Goal: Task Accomplishment & Management: Use online tool/utility

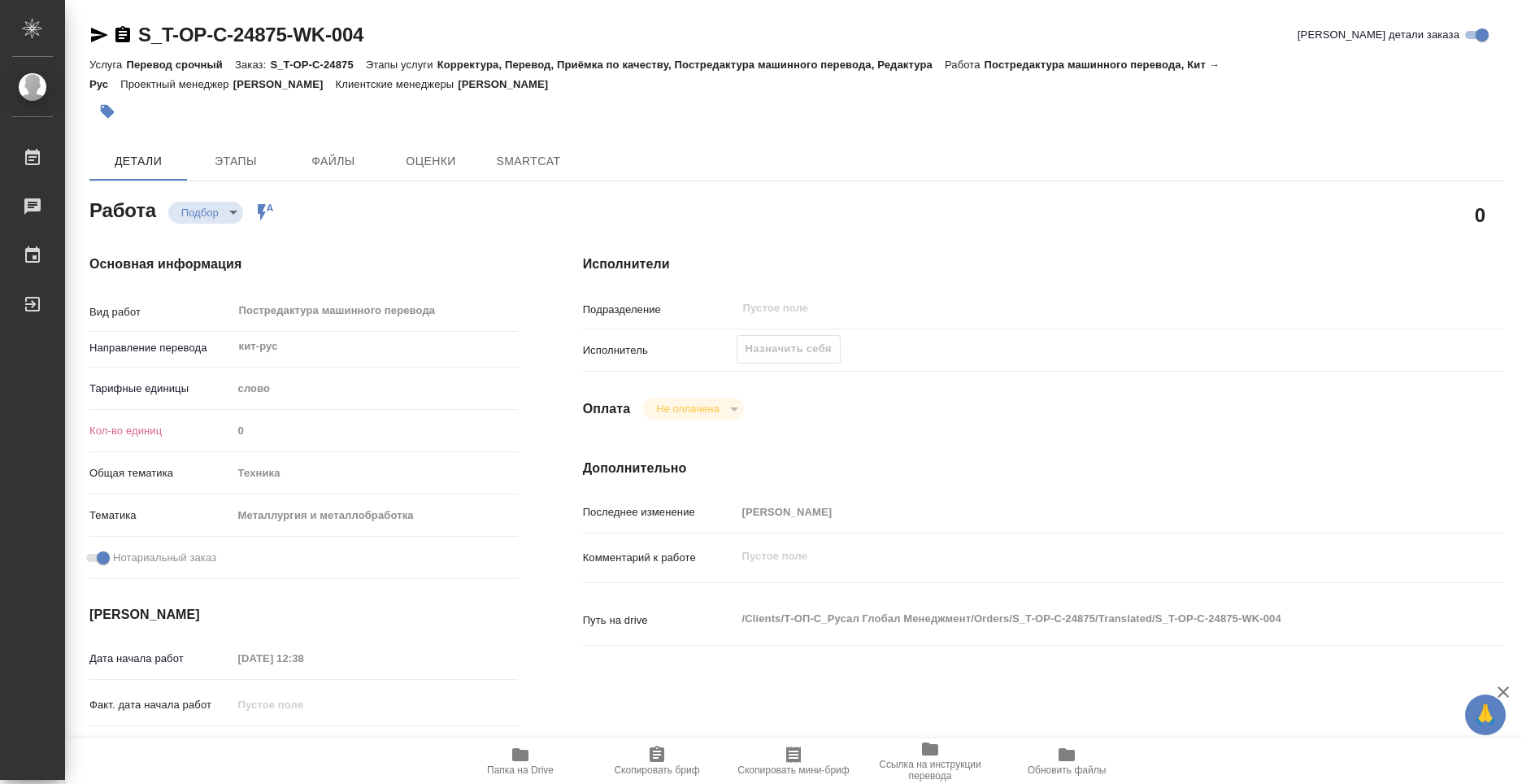
type textarea "x"
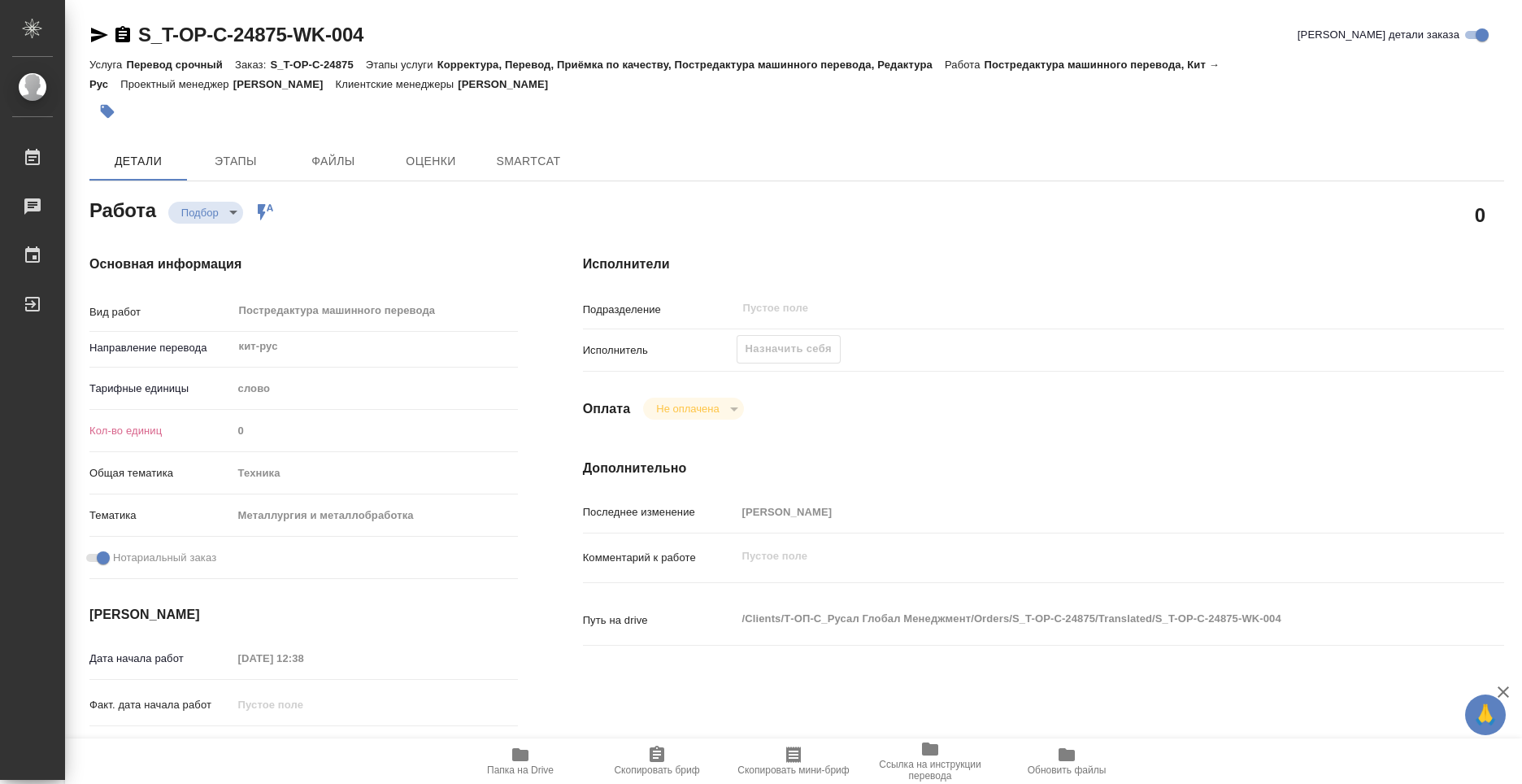
type textarea "x"
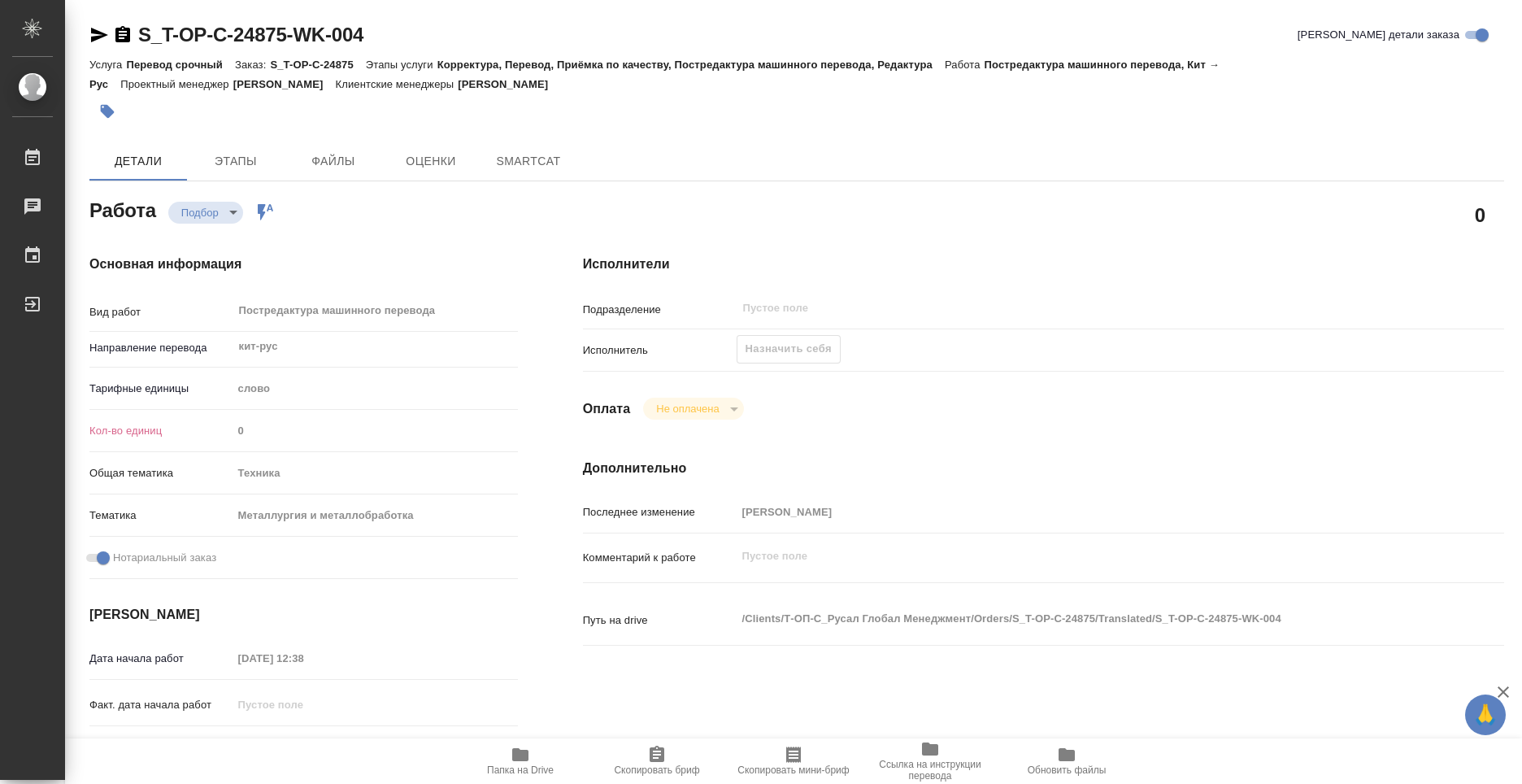
type textarea "x"
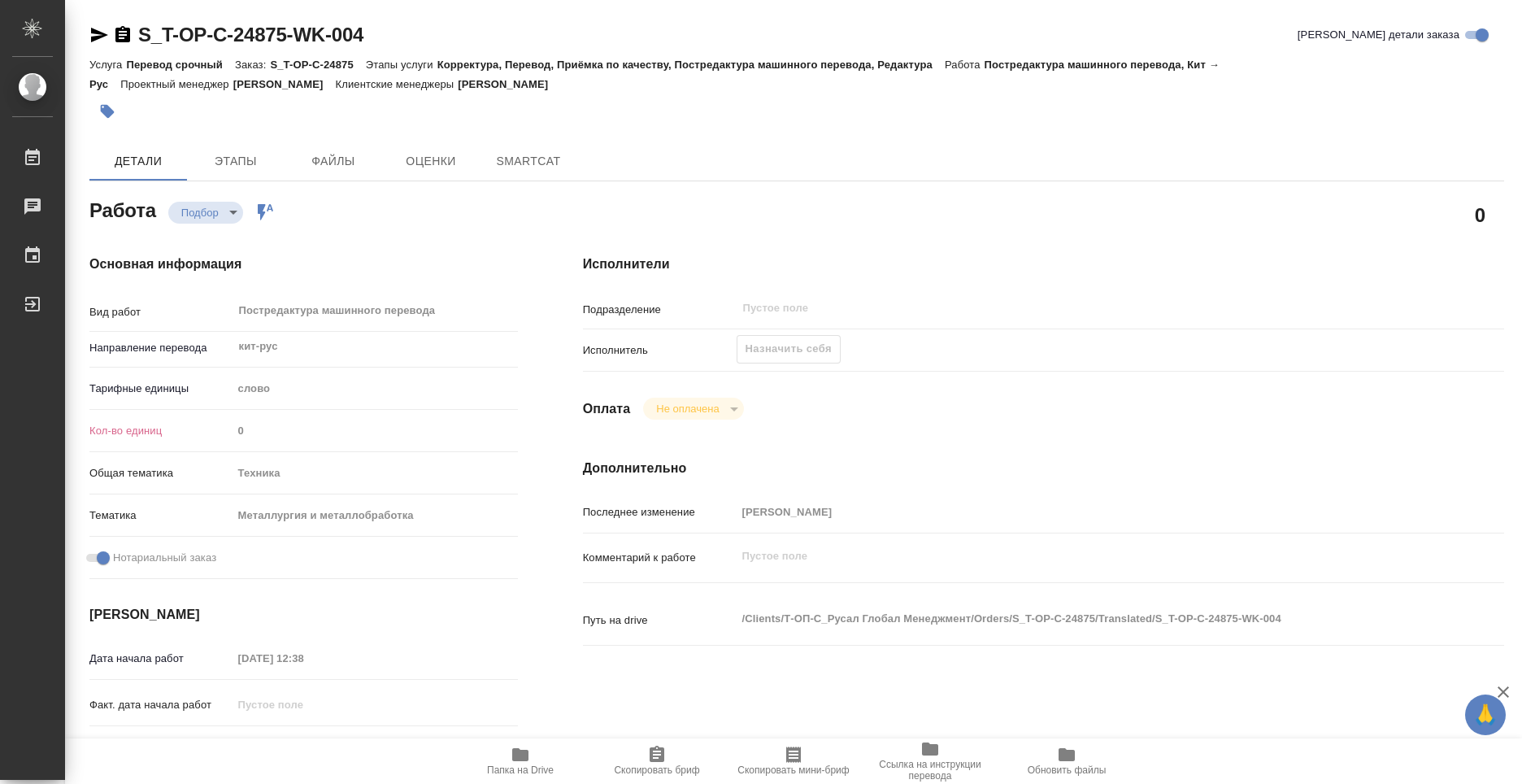
type textarea "x"
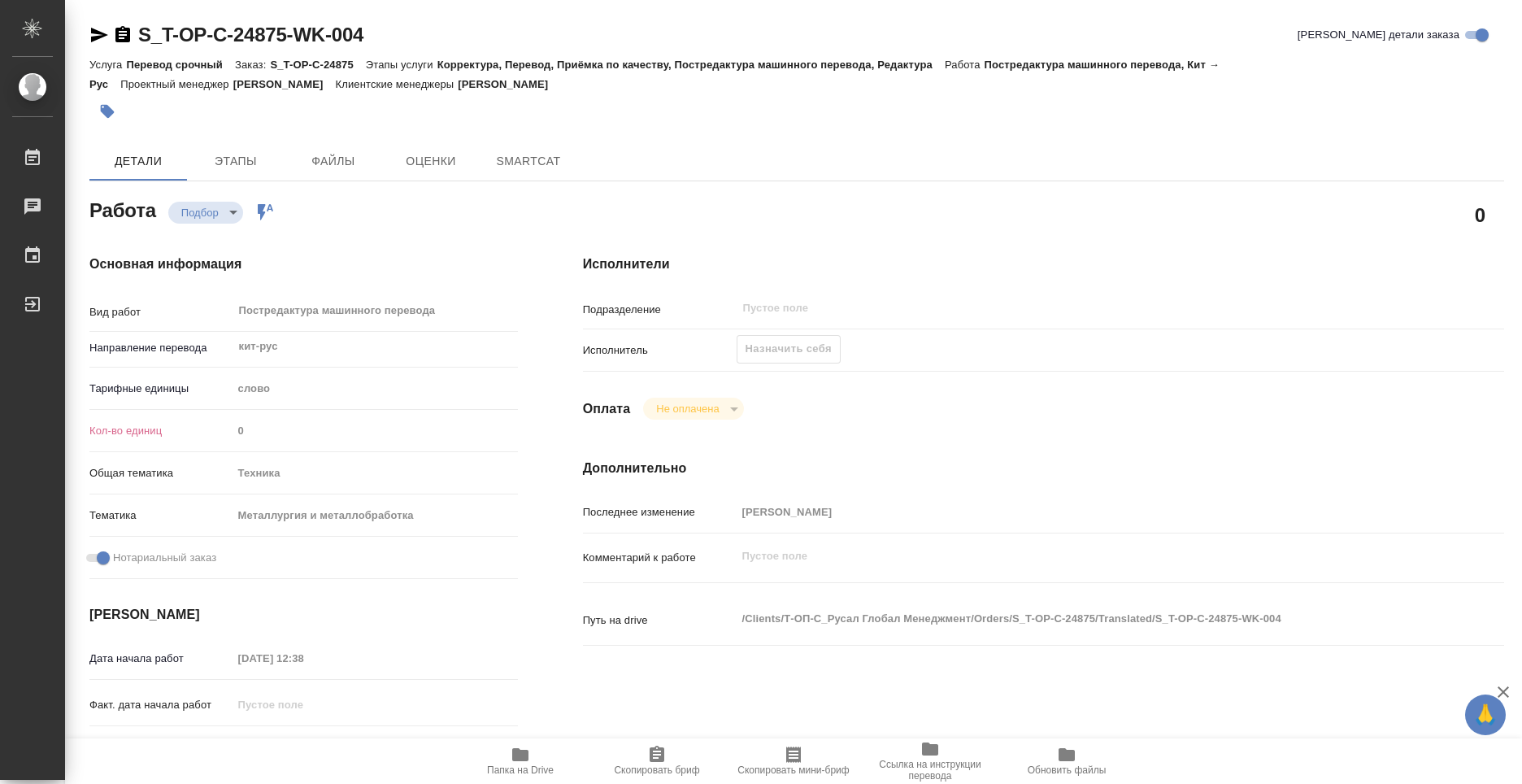
type textarea "x"
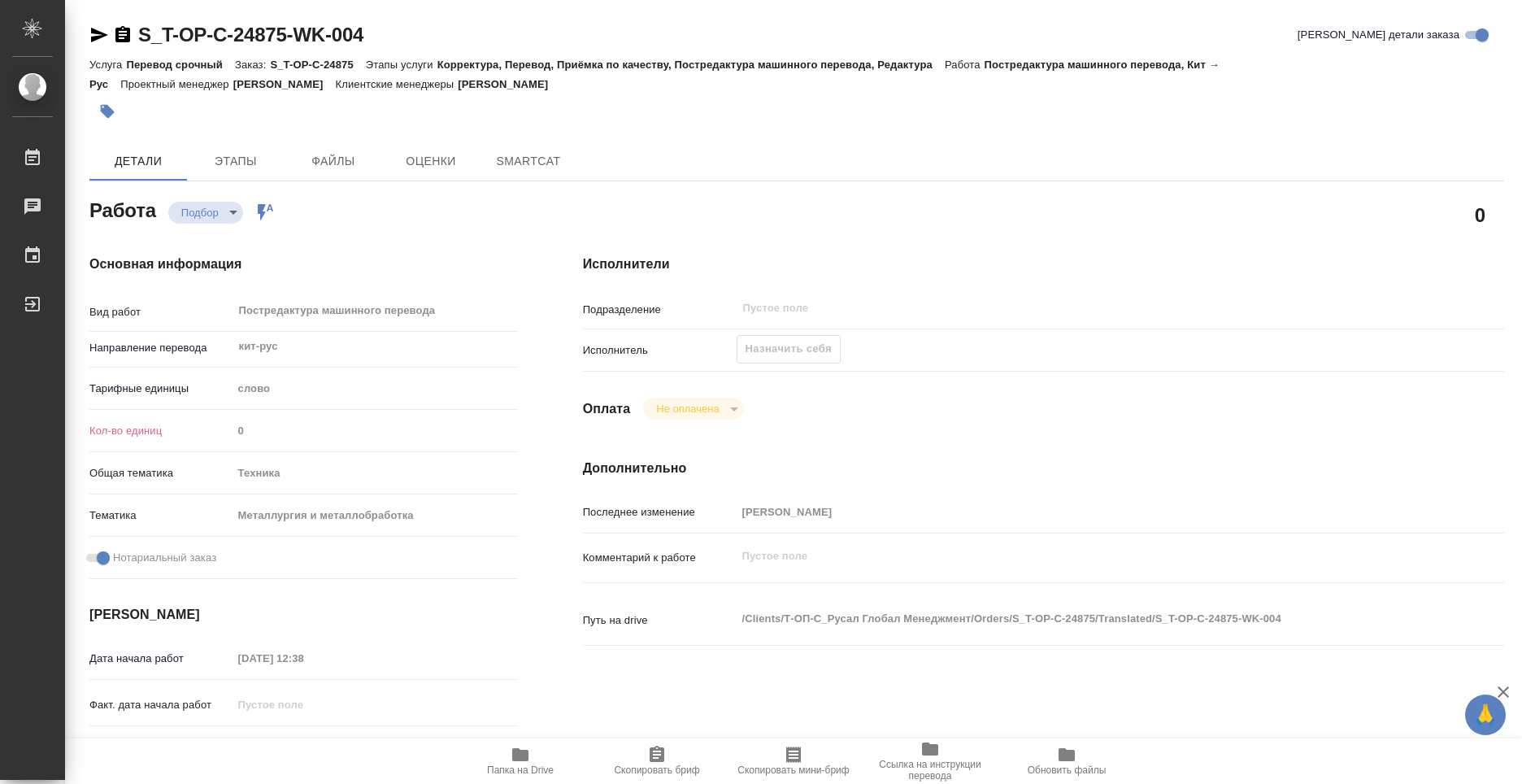
type textarea "x"
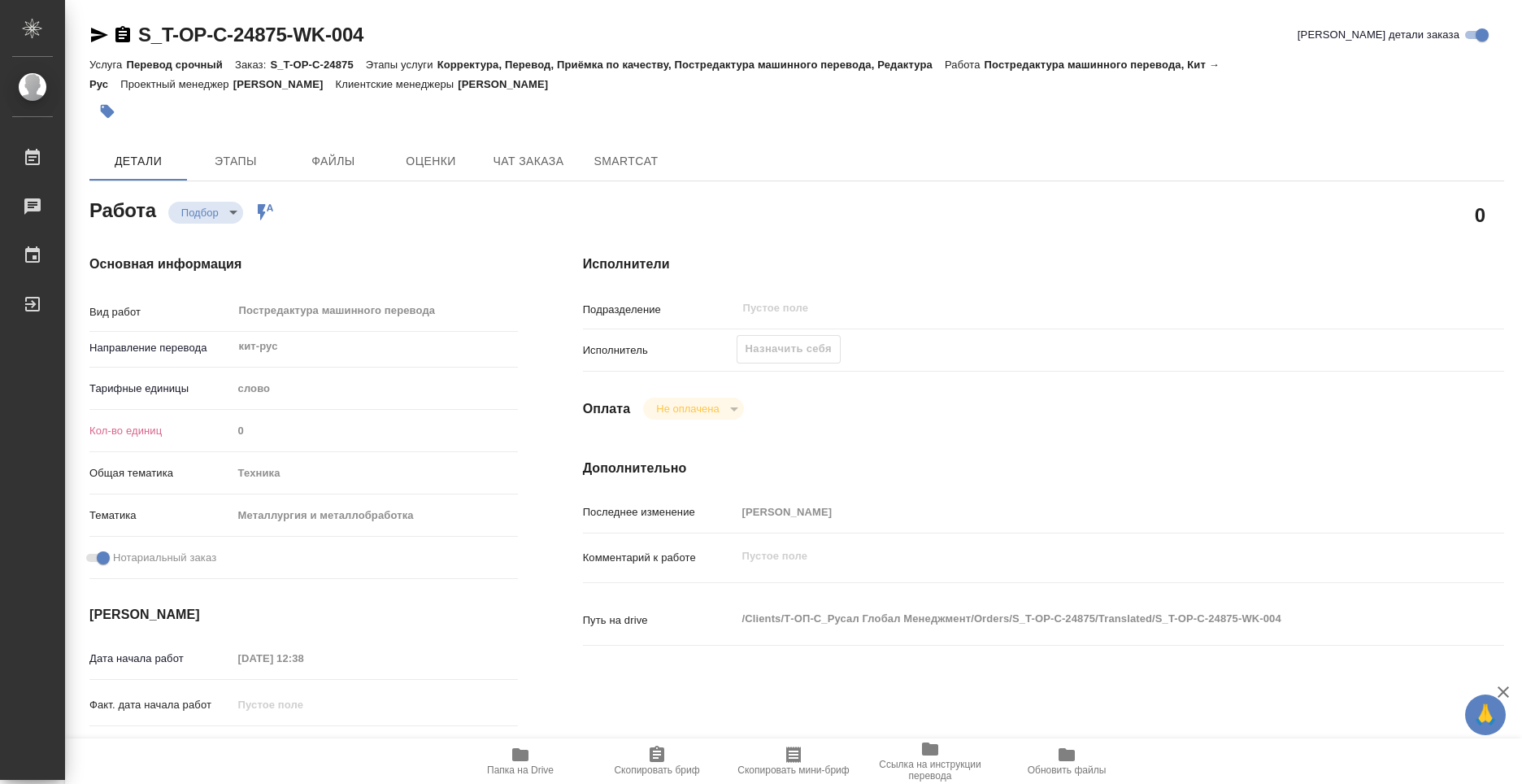
type textarea "x"
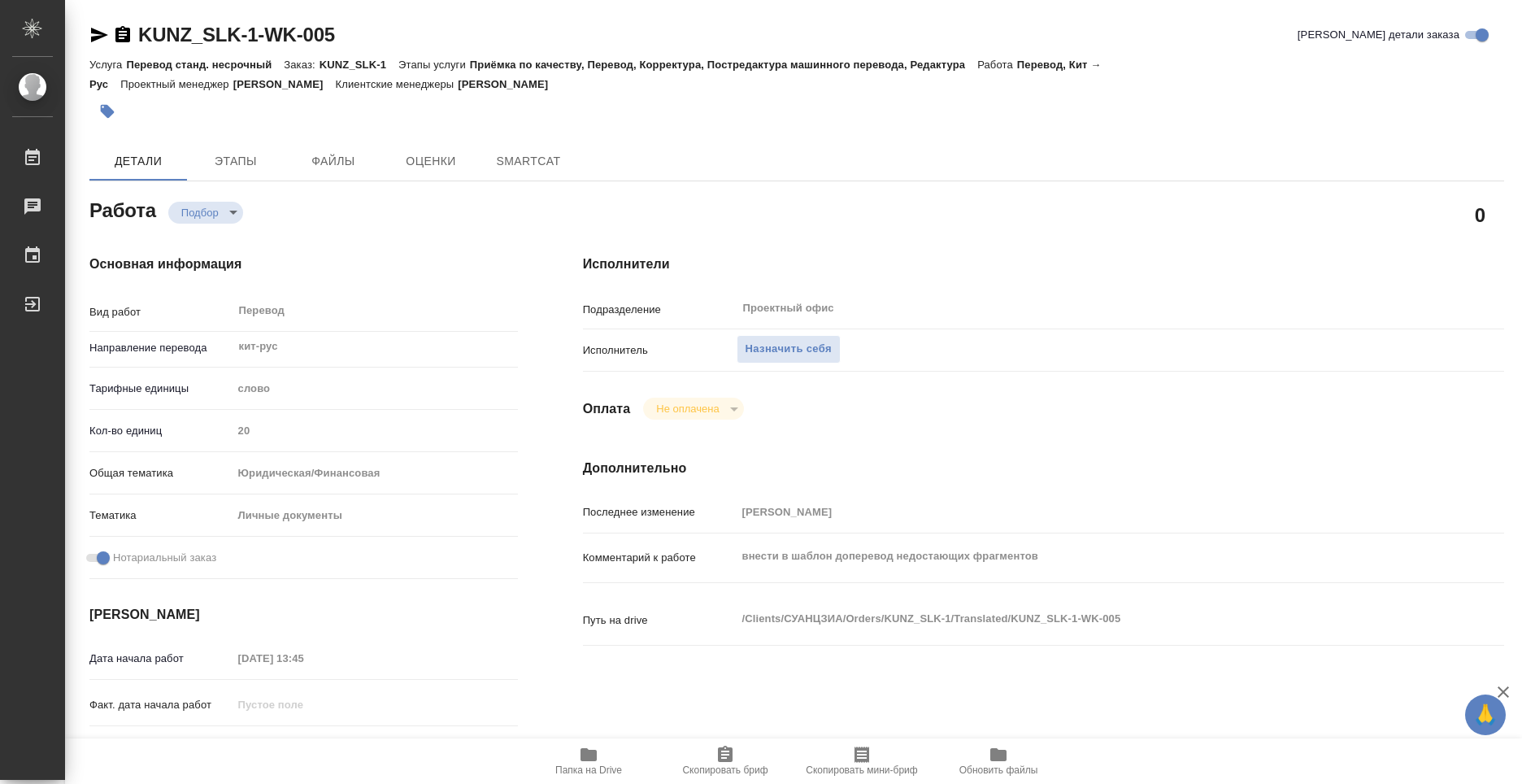
type textarea "x"
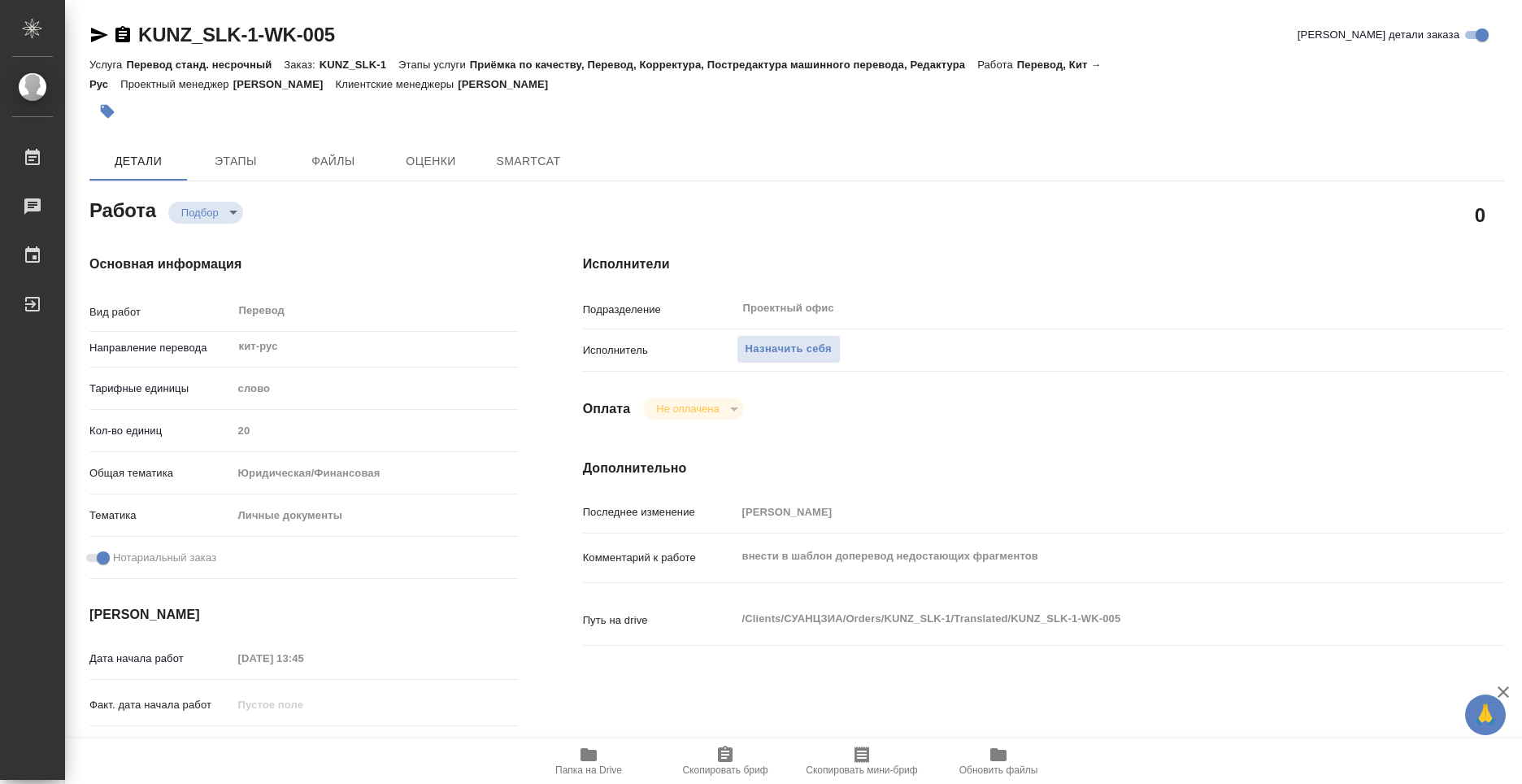
type textarea "x"
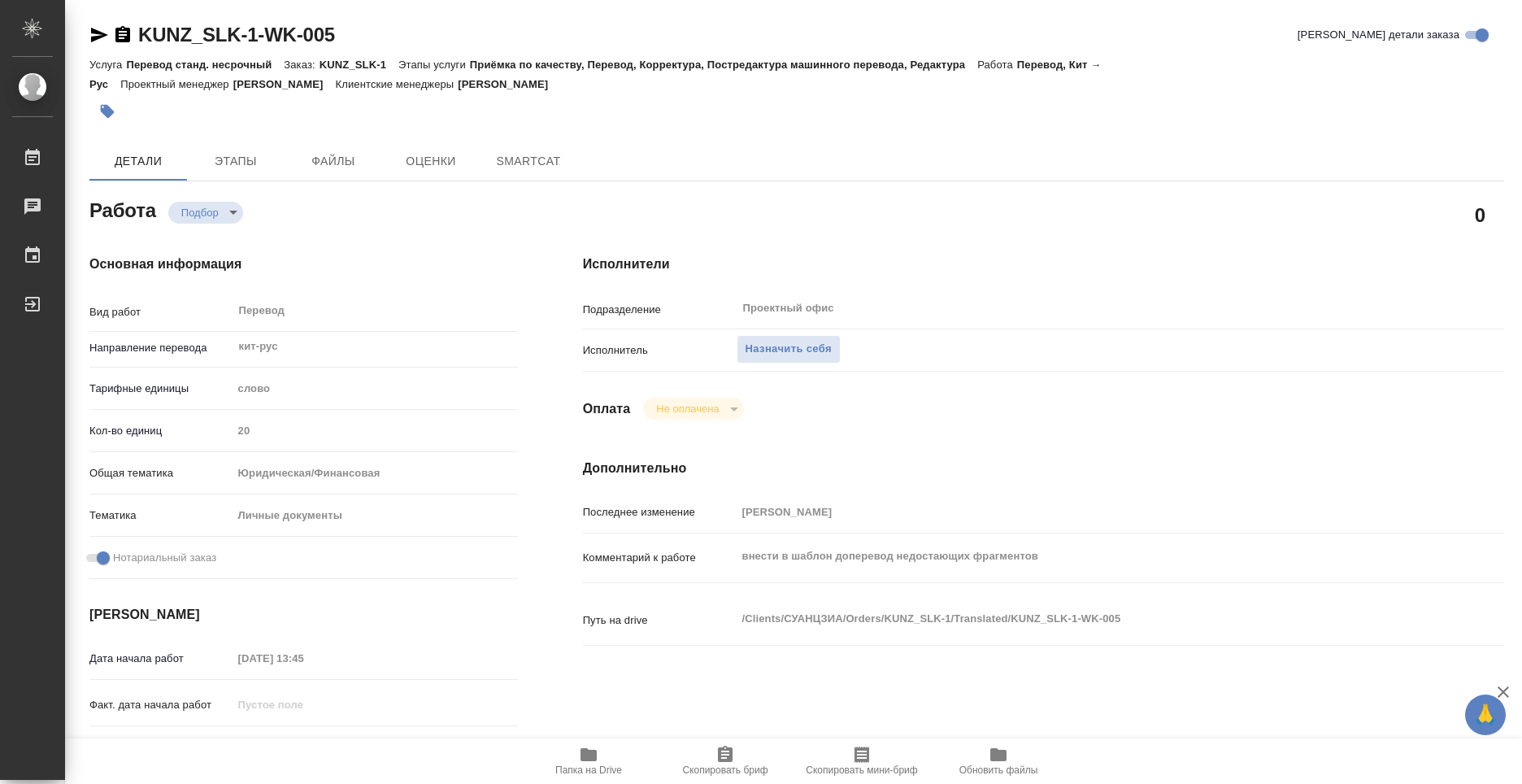
type textarea "x"
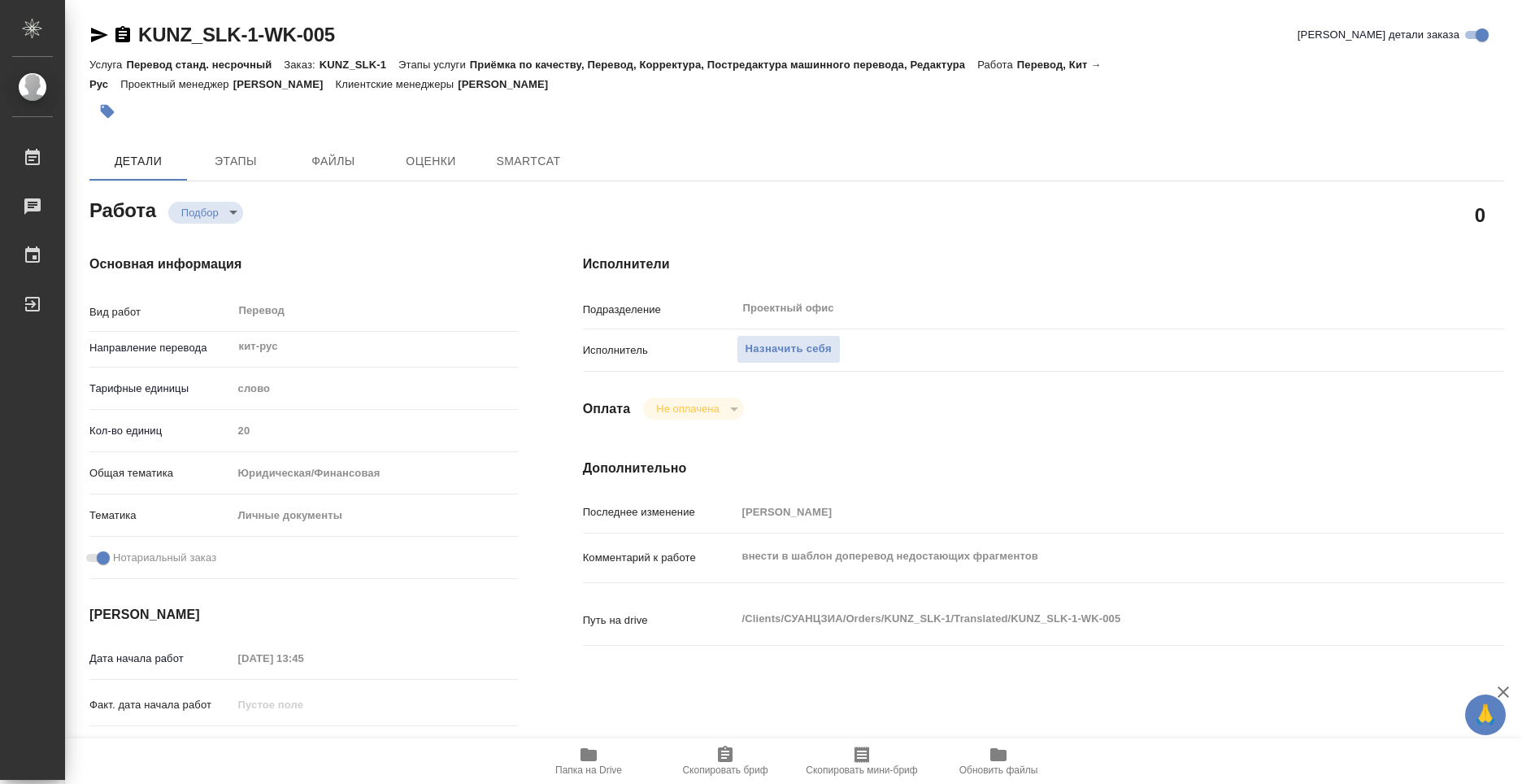
type textarea "x"
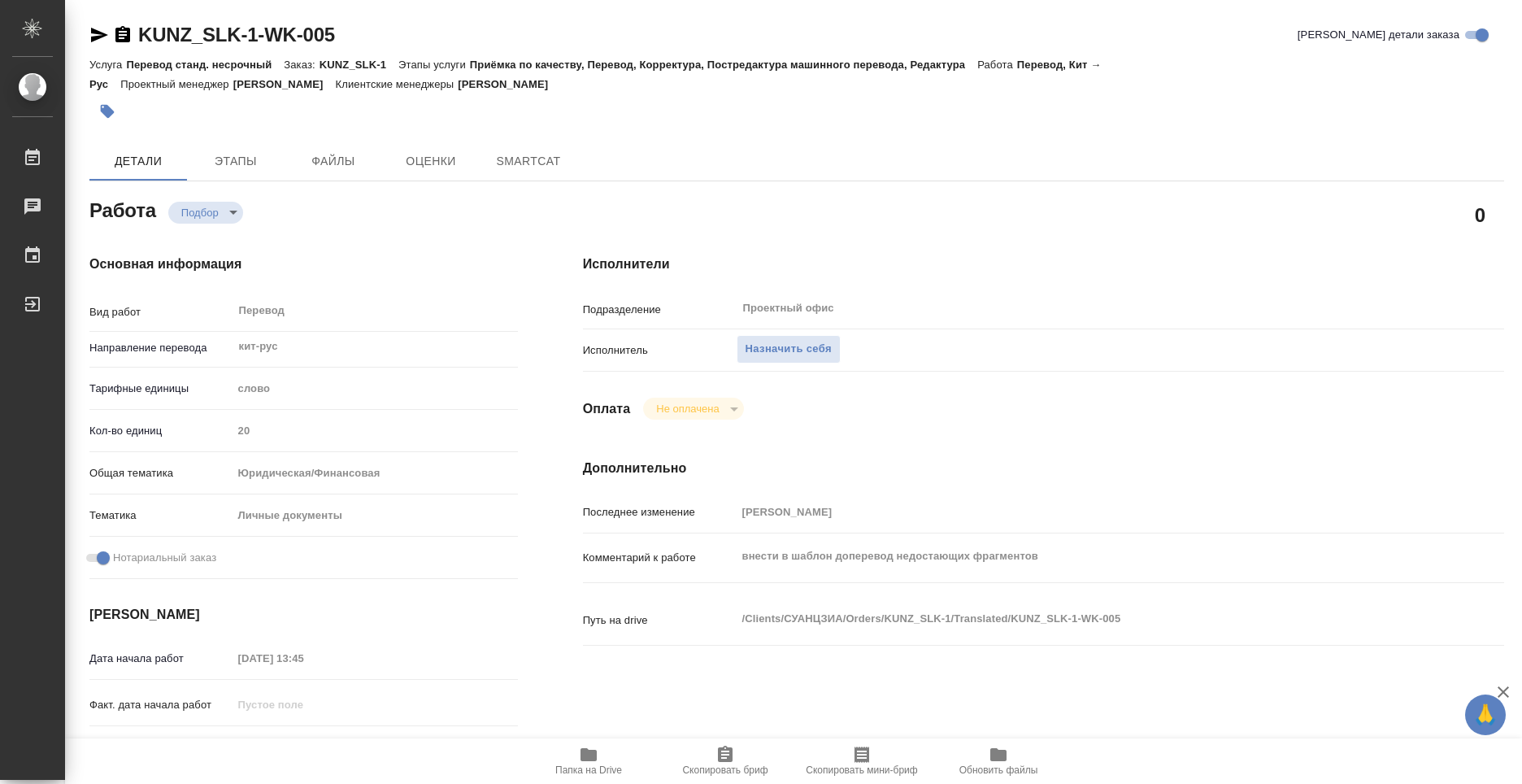
type textarea "x"
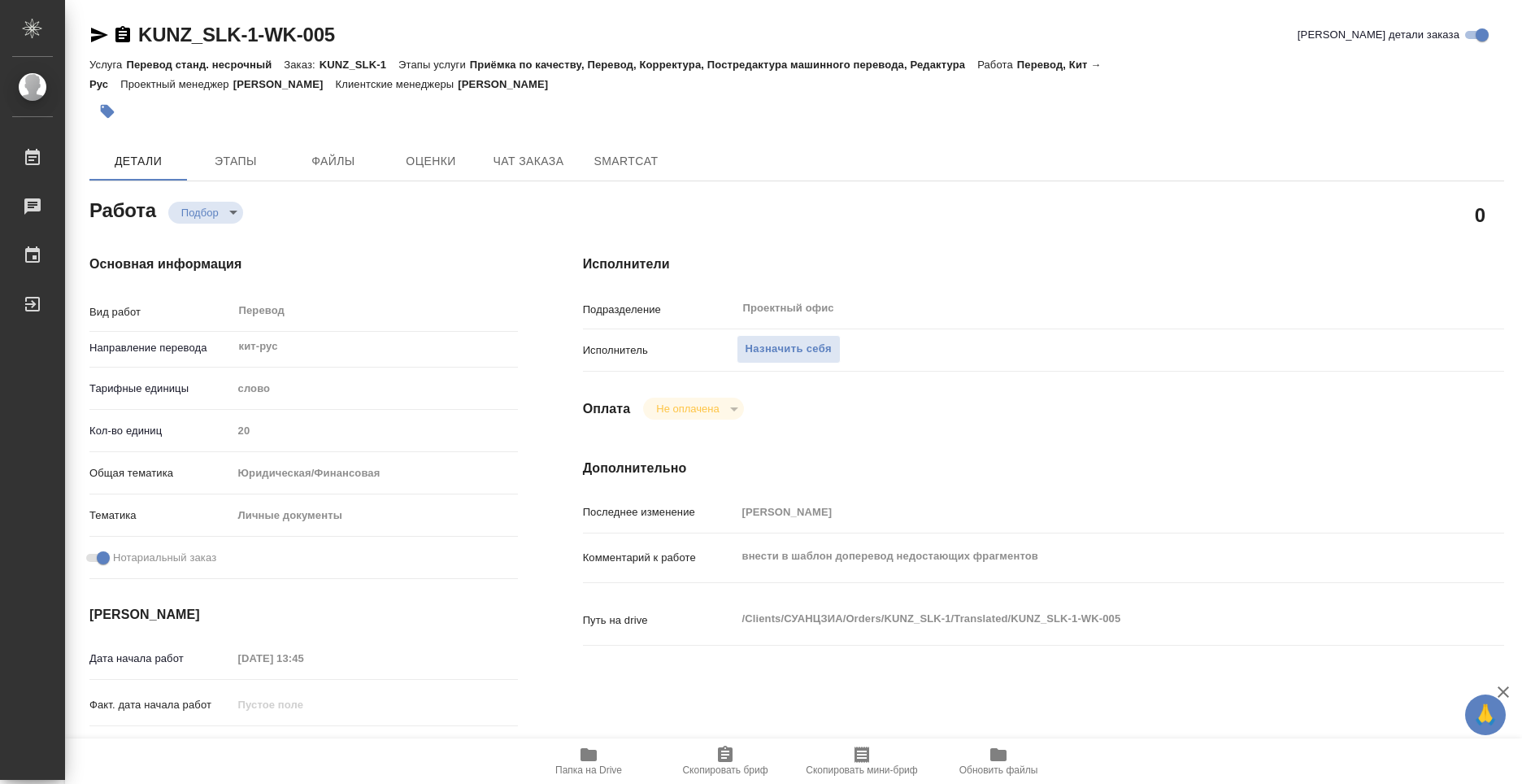
type textarea "x"
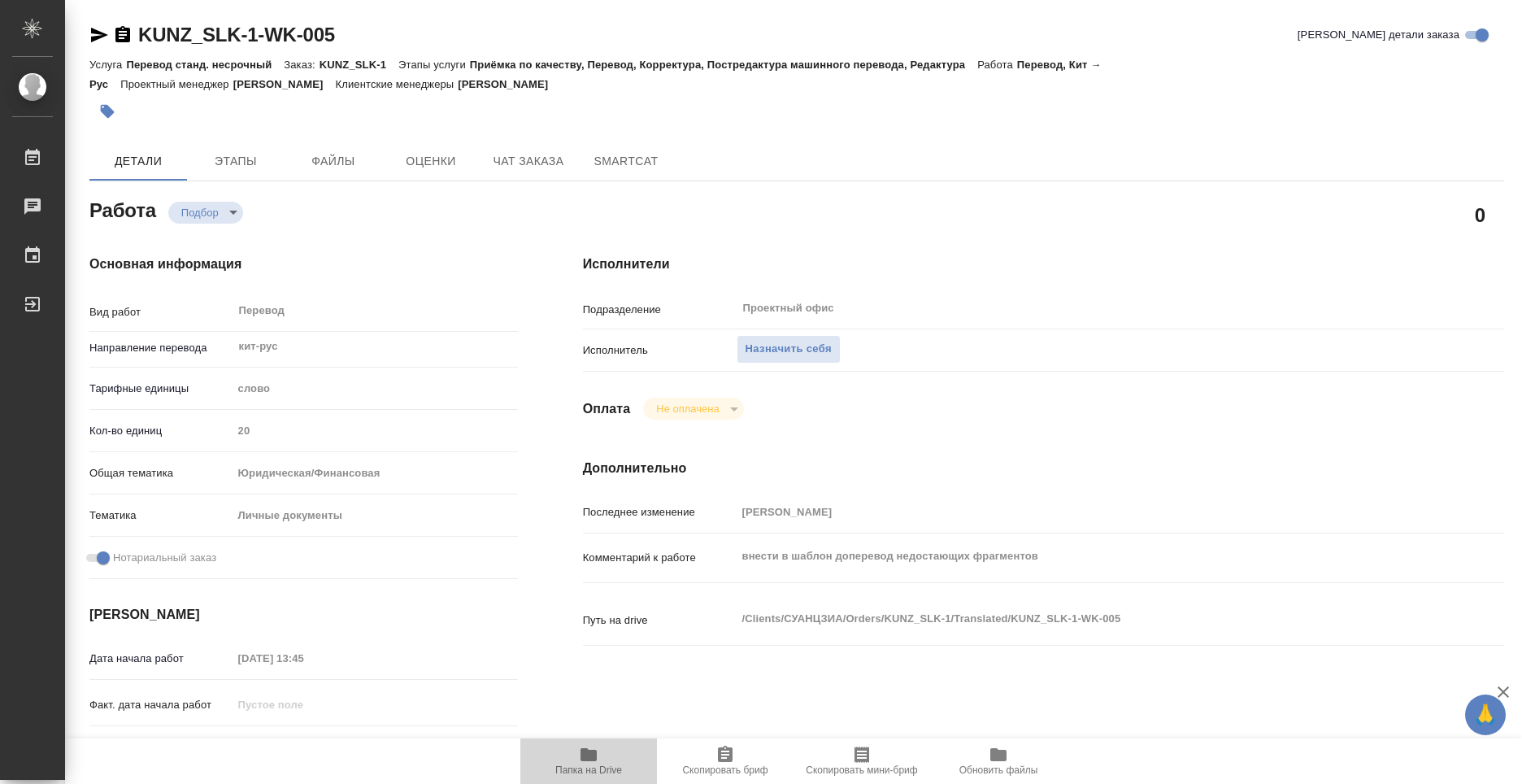
click at [600, 749] on span "Папка на Drive" at bounding box center [588, 760] width 118 height 31
type textarea "x"
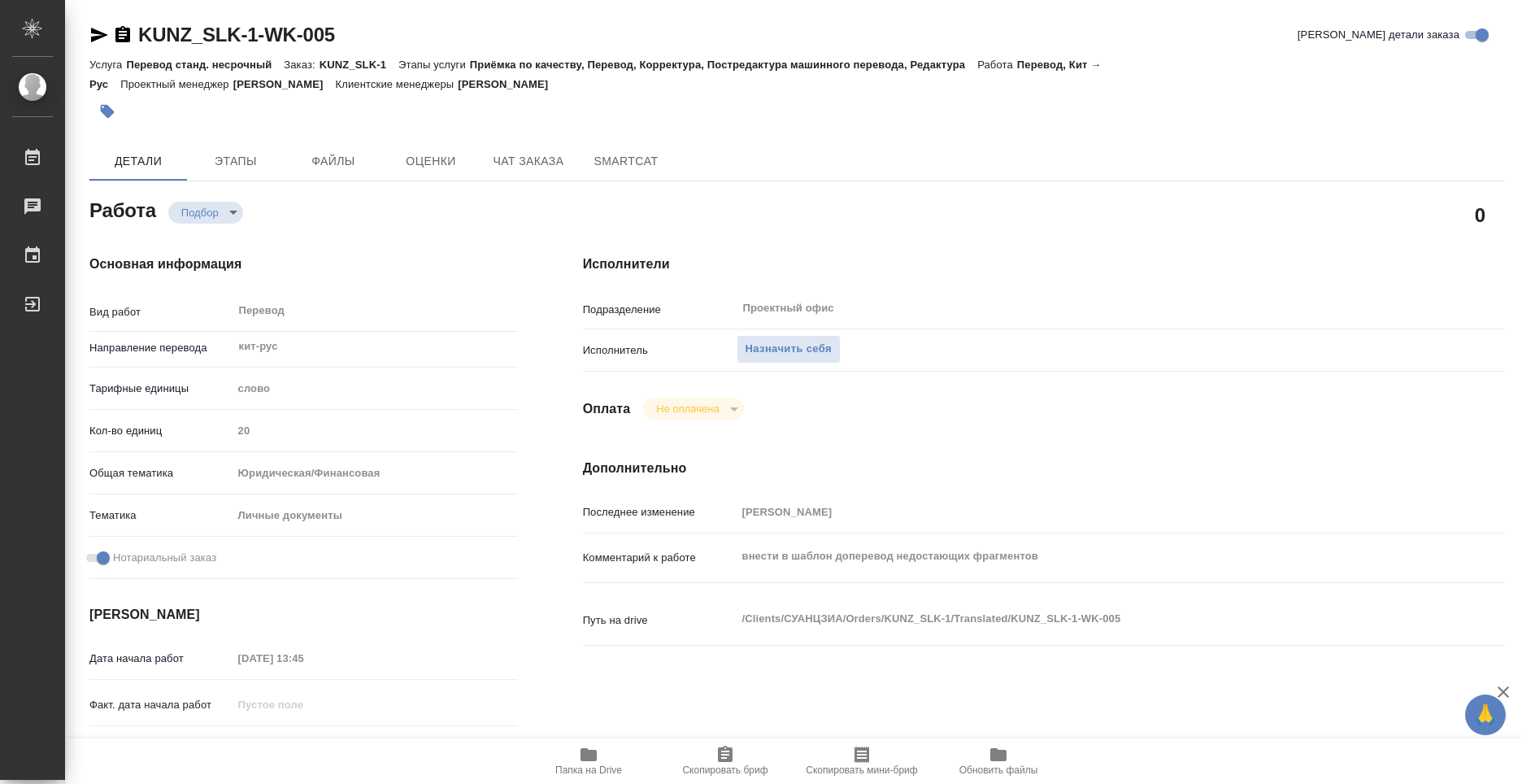
type textarea "x"
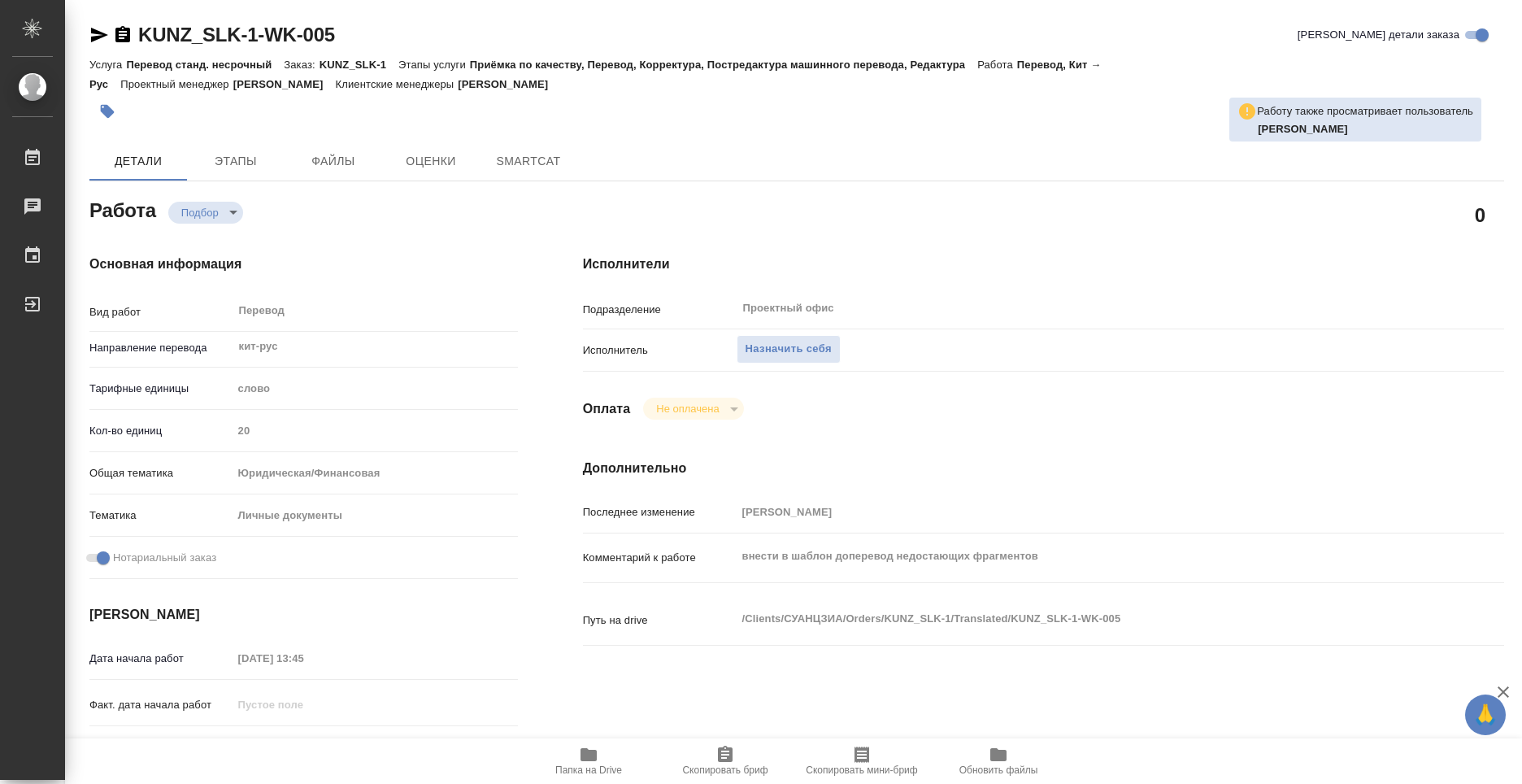
type textarea "x"
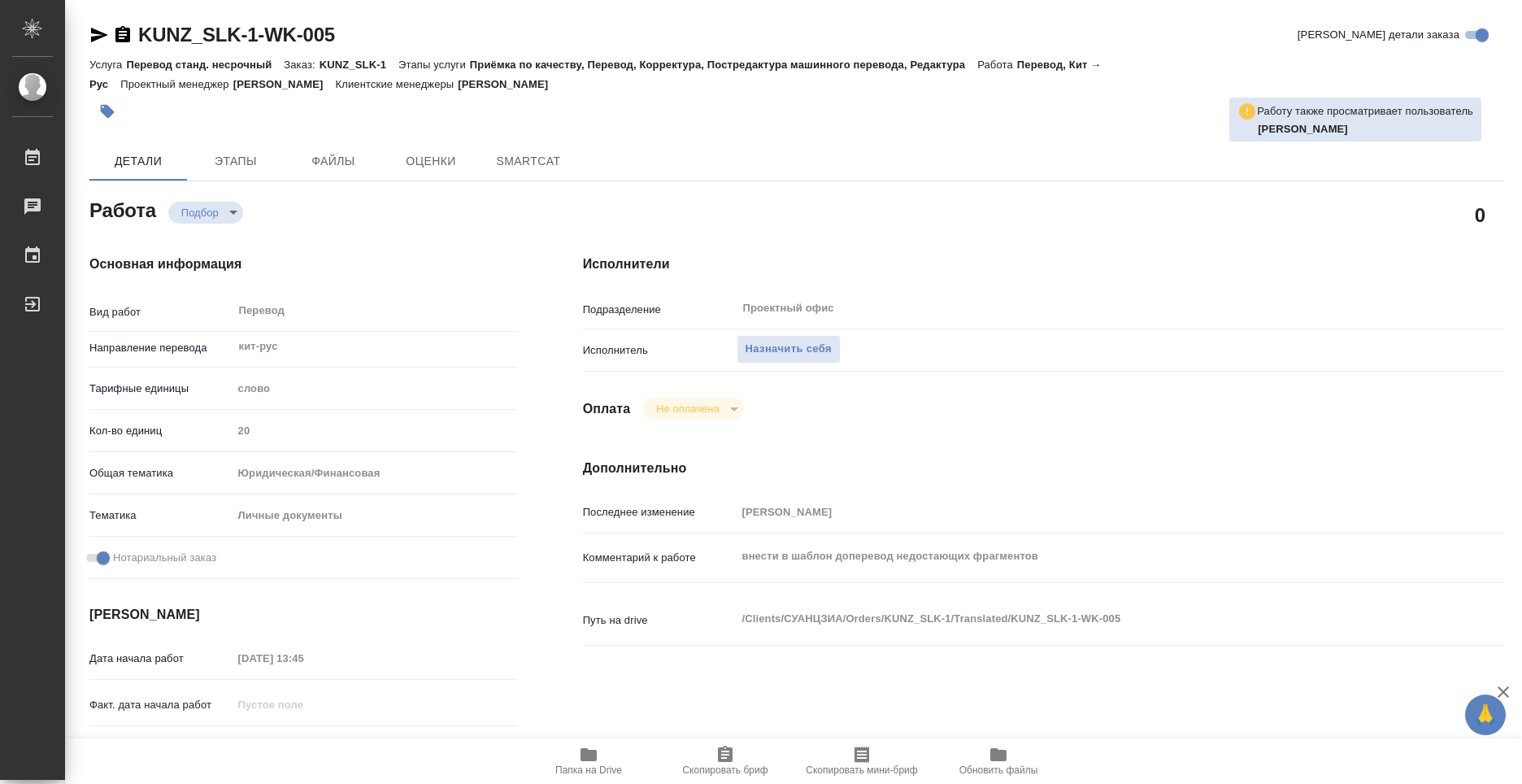
type textarea "x"
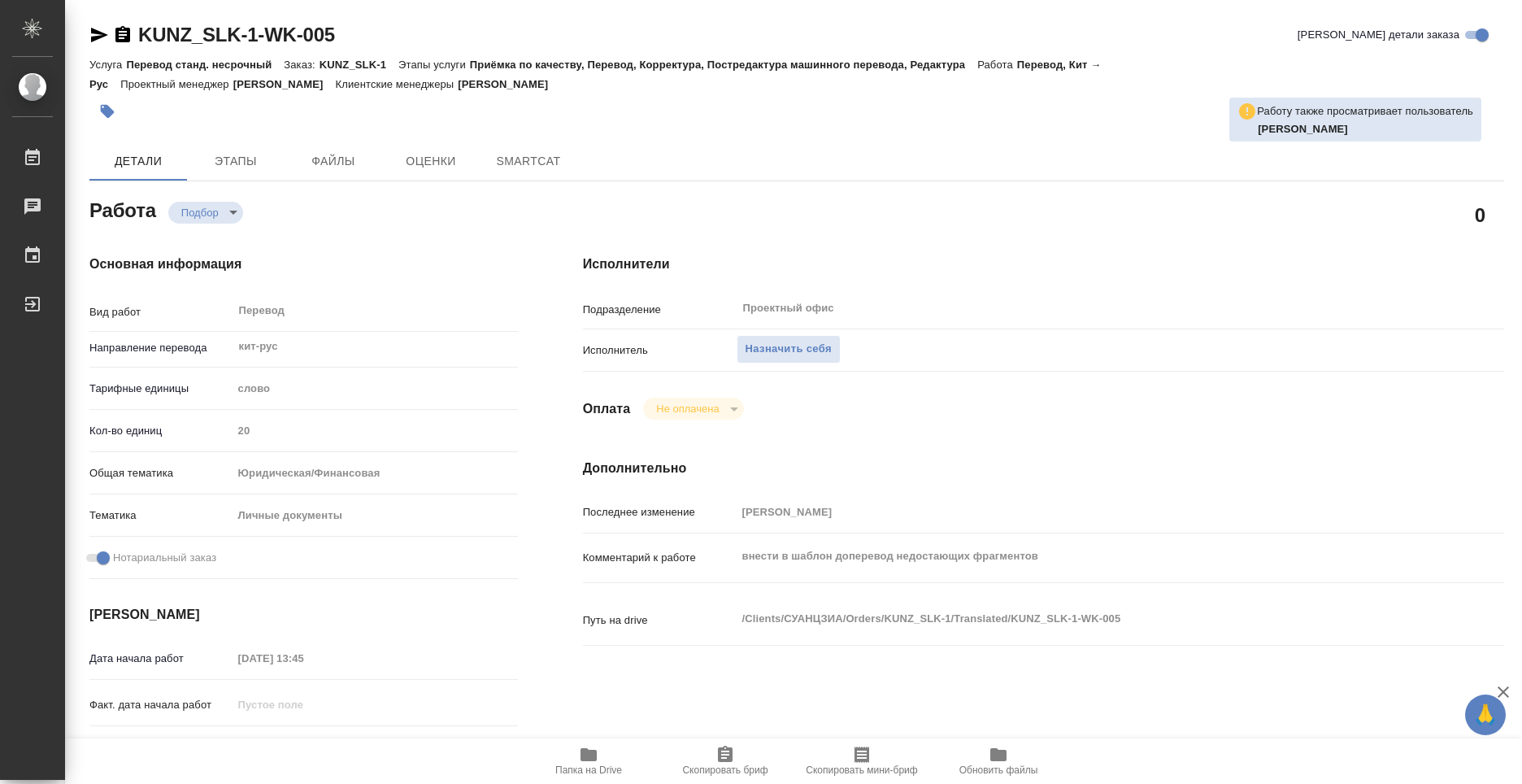
type textarea "x"
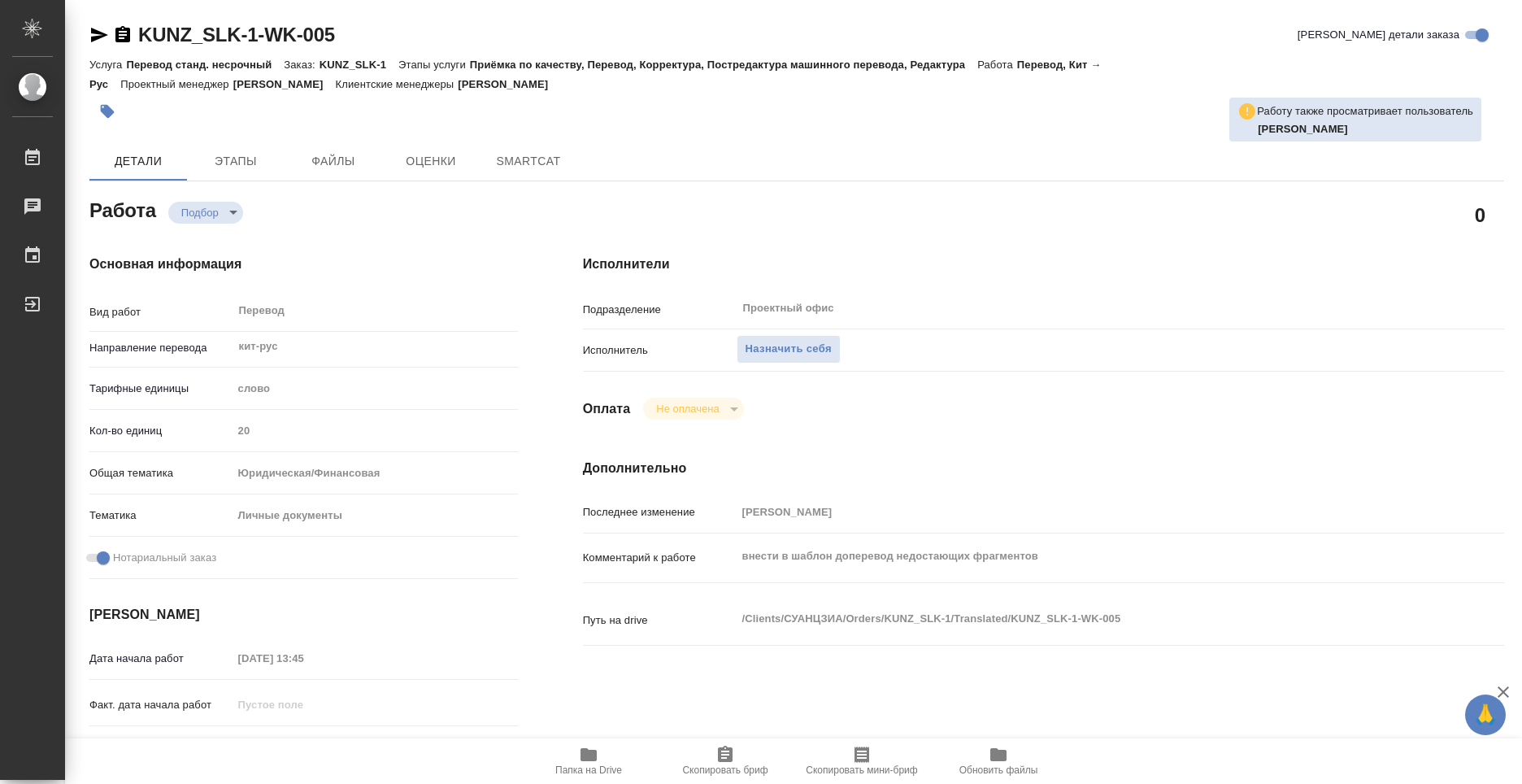
type textarea "x"
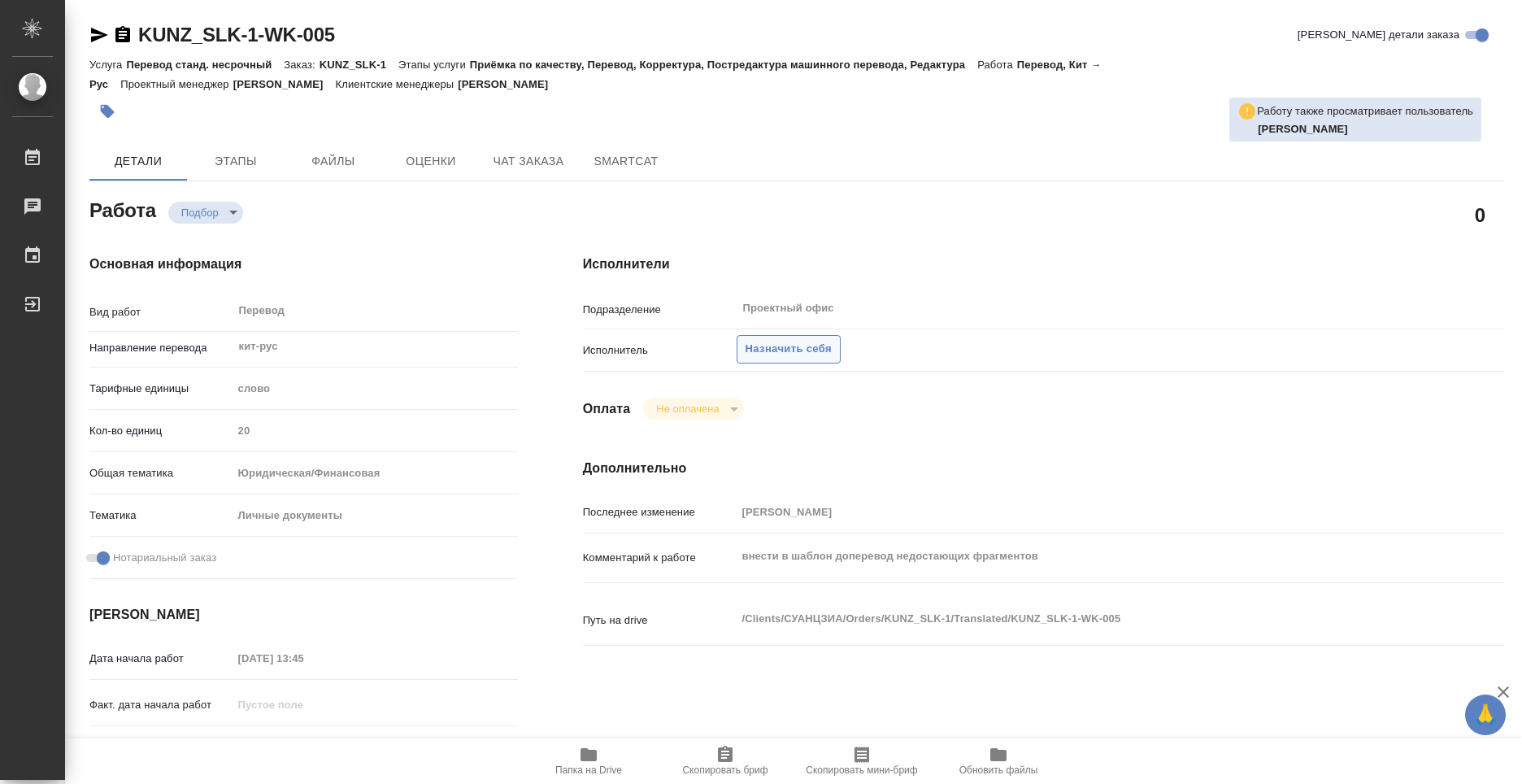
type textarea "x"
click at [754, 349] on span "Назначить себя" at bounding box center [789, 350] width 86 height 19
type textarea "x"
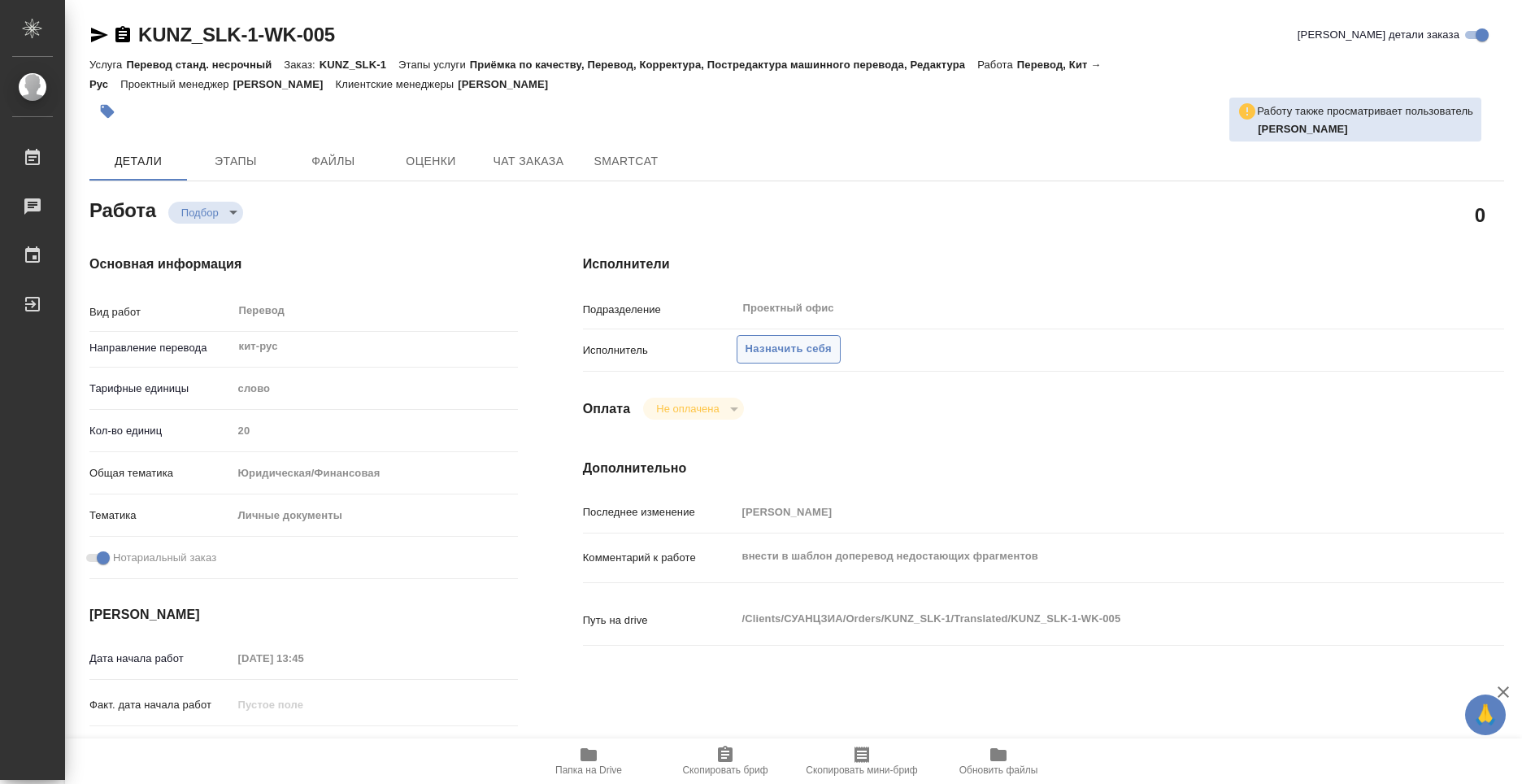
type textarea "x"
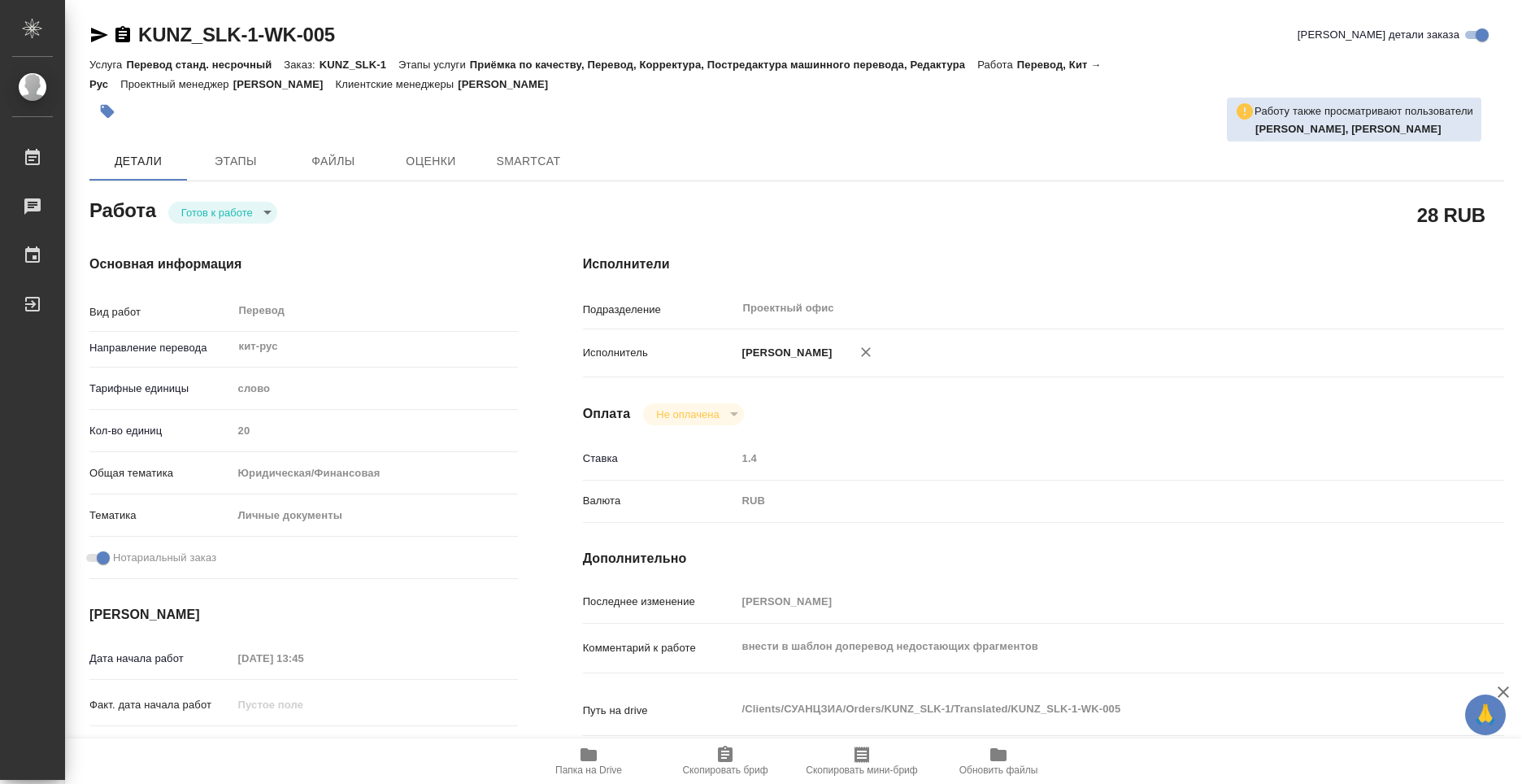
type textarea "x"
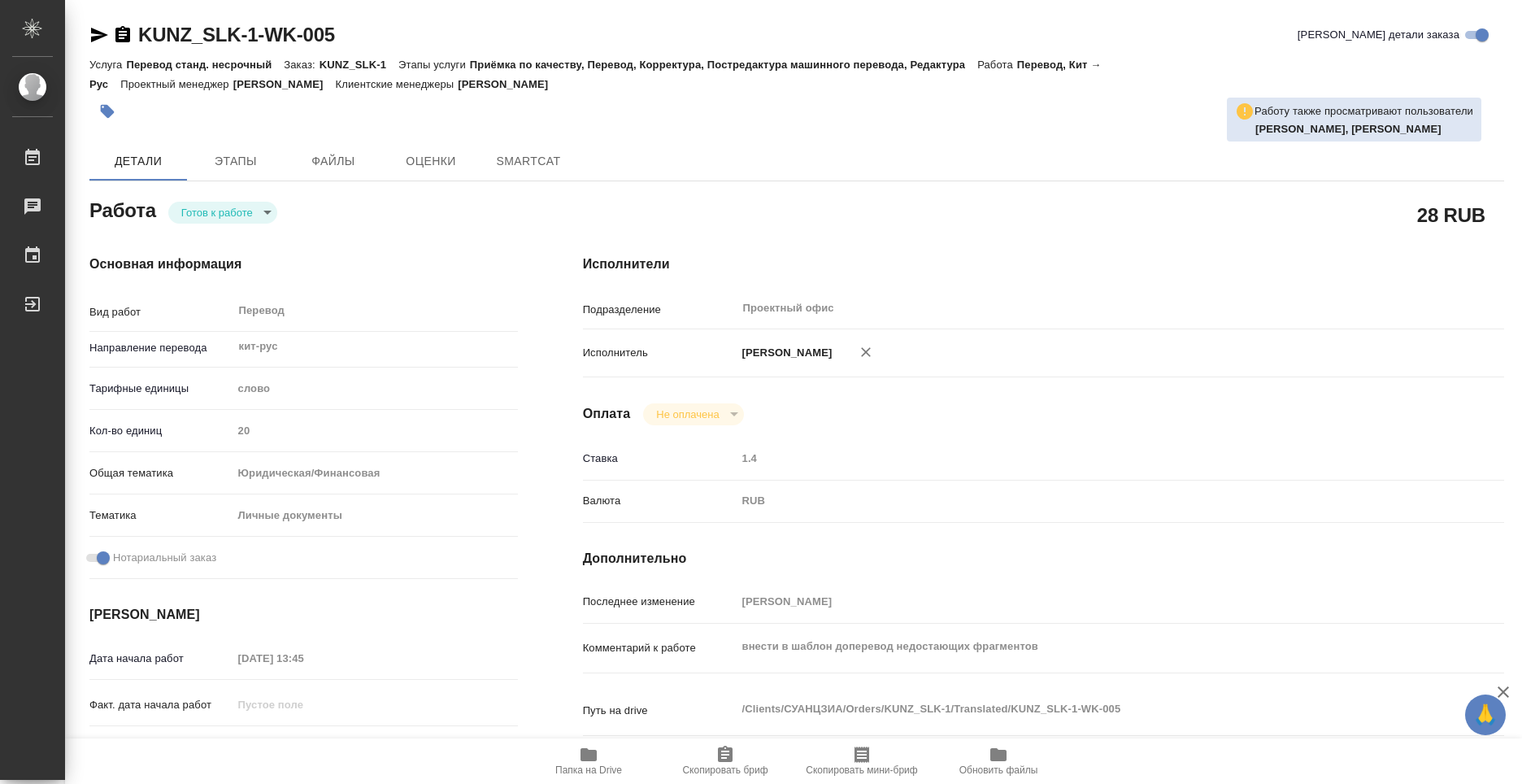
type textarea "x"
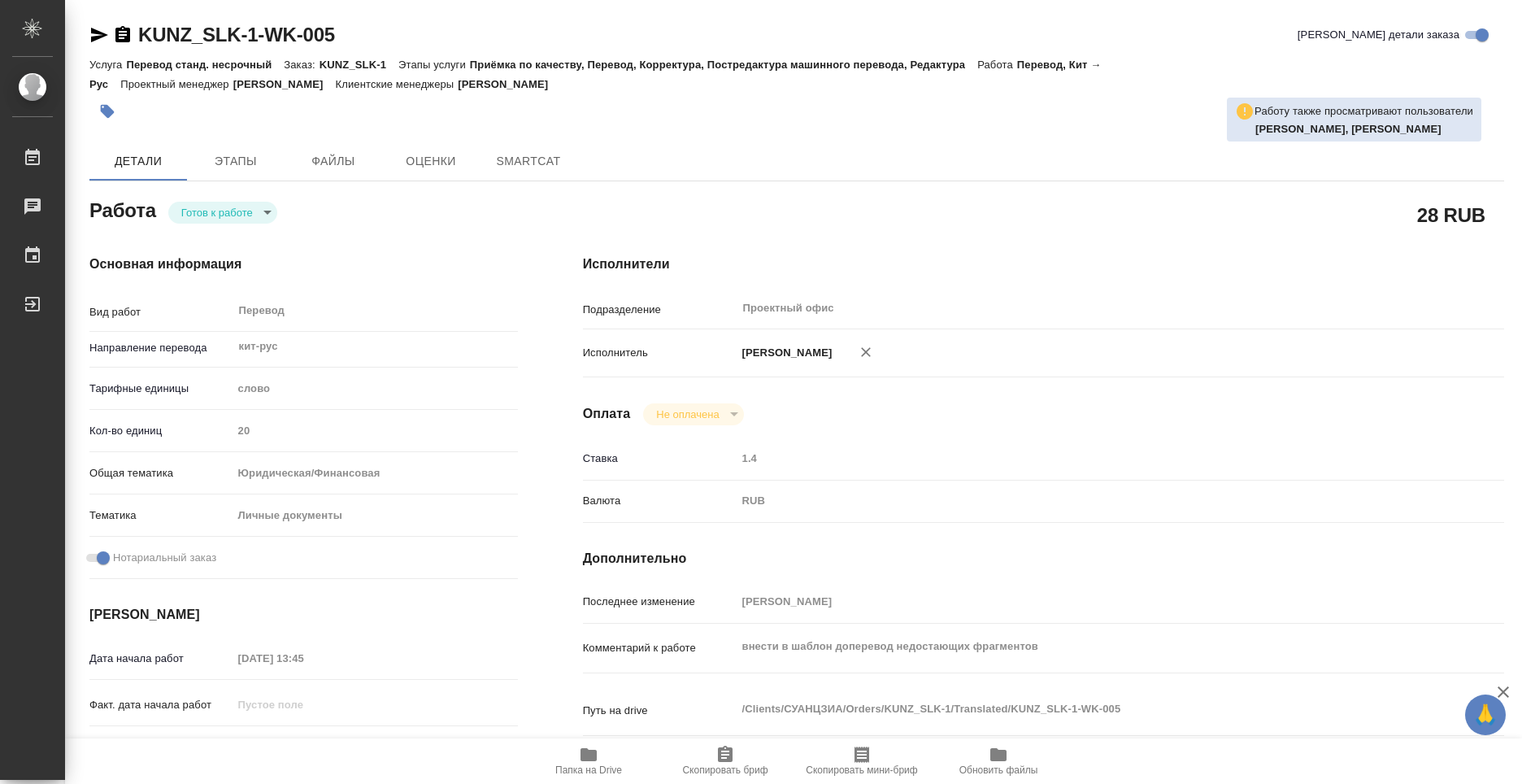
type textarea "x"
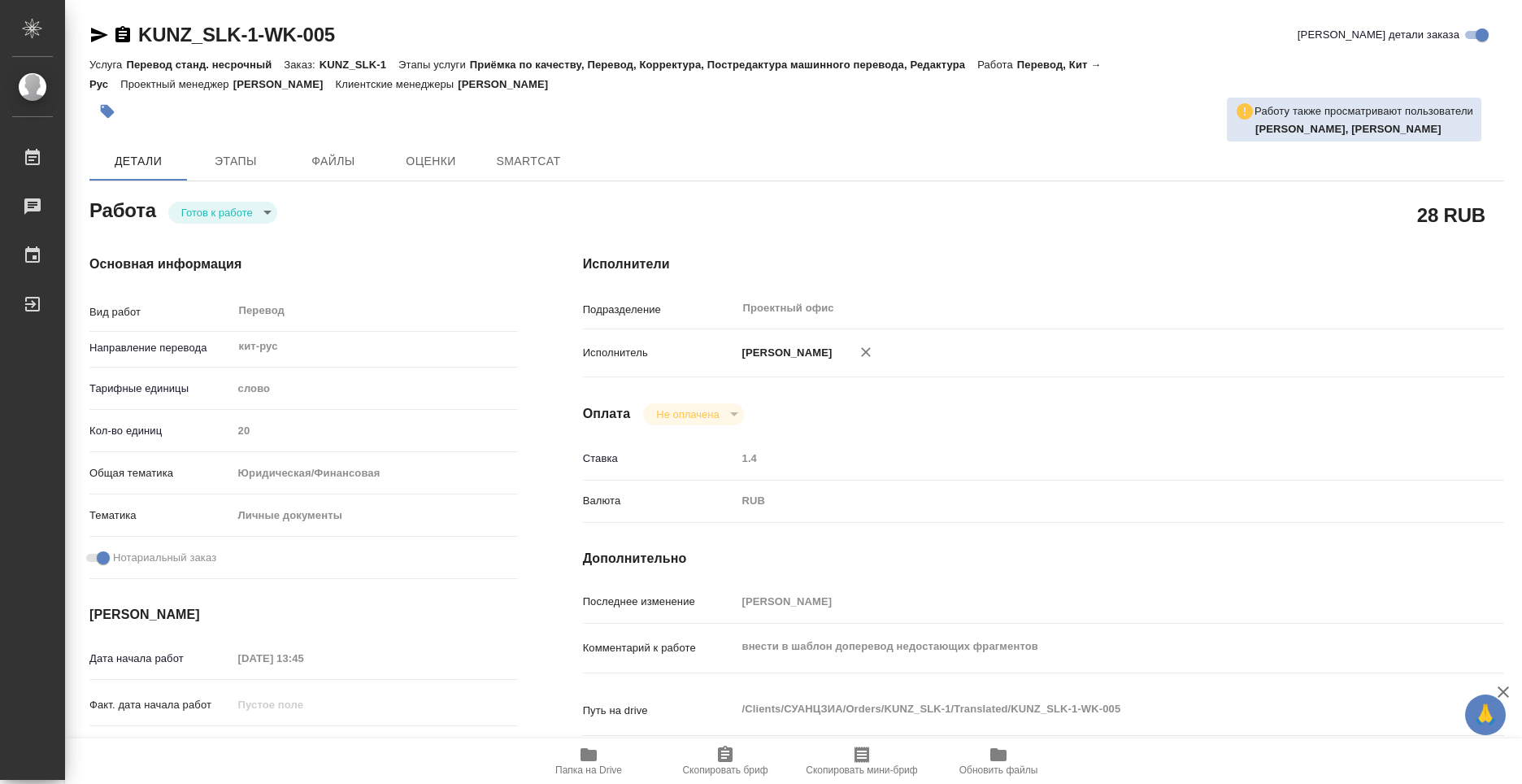
type textarea "x"
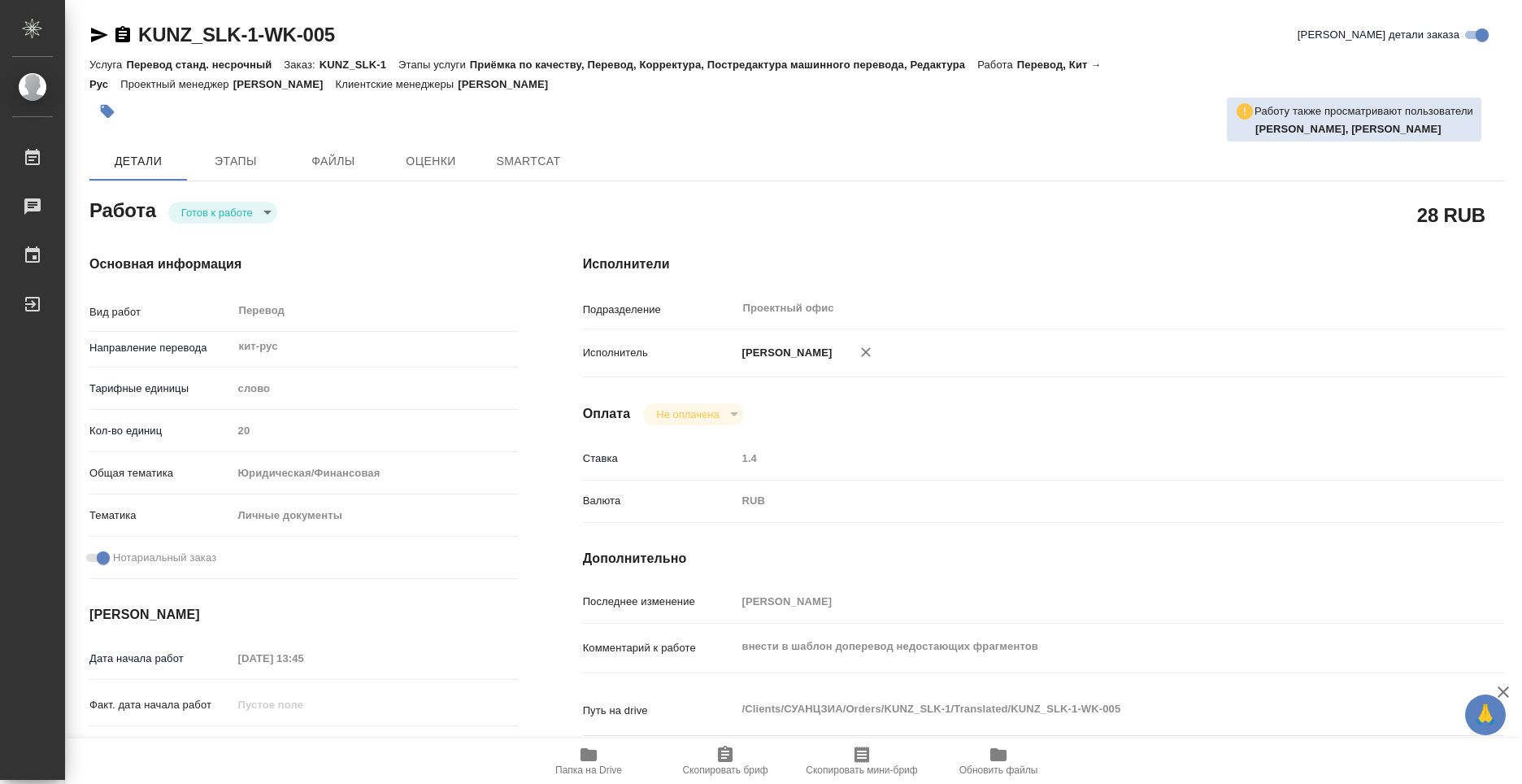
type textarea "x"
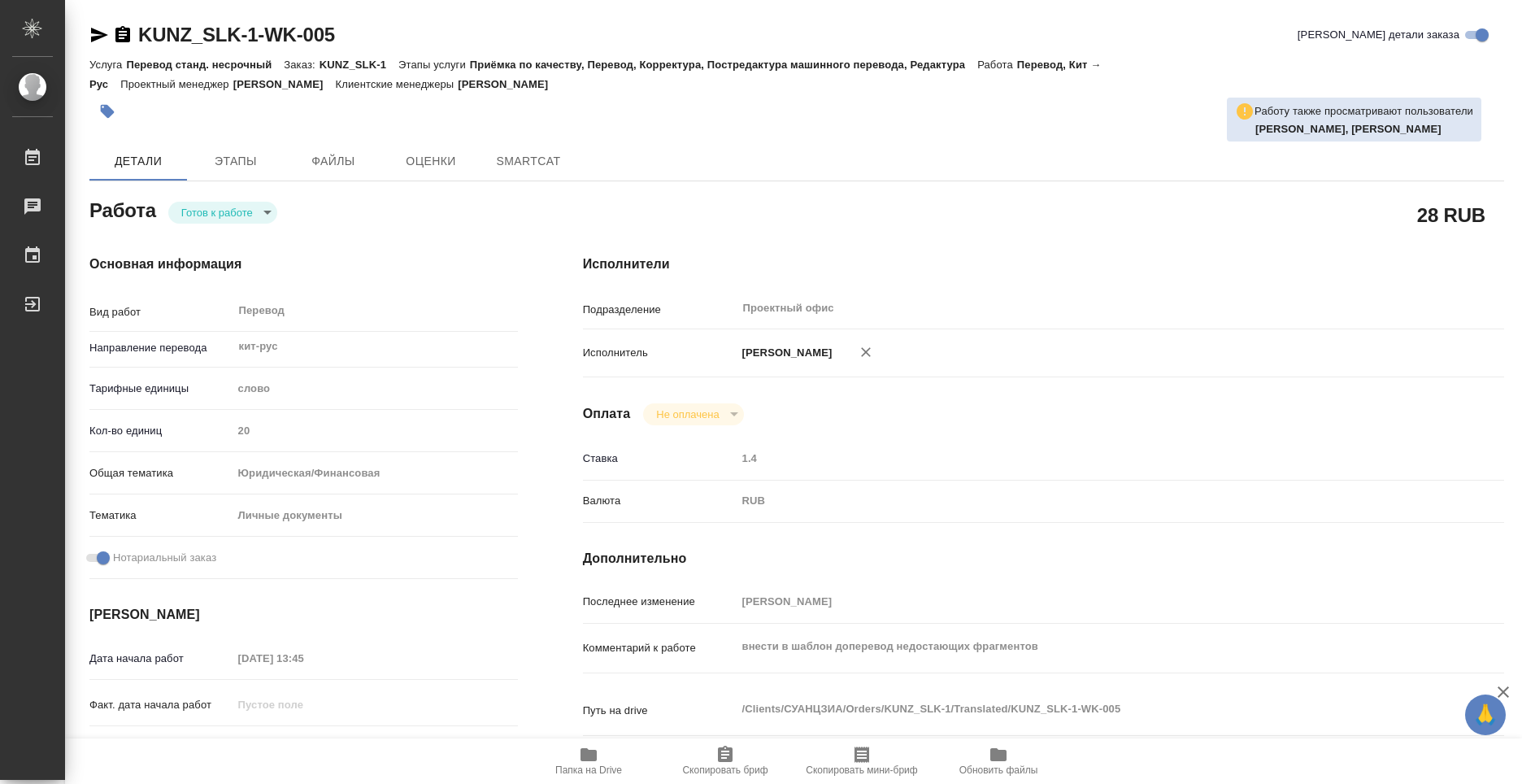
type textarea "x"
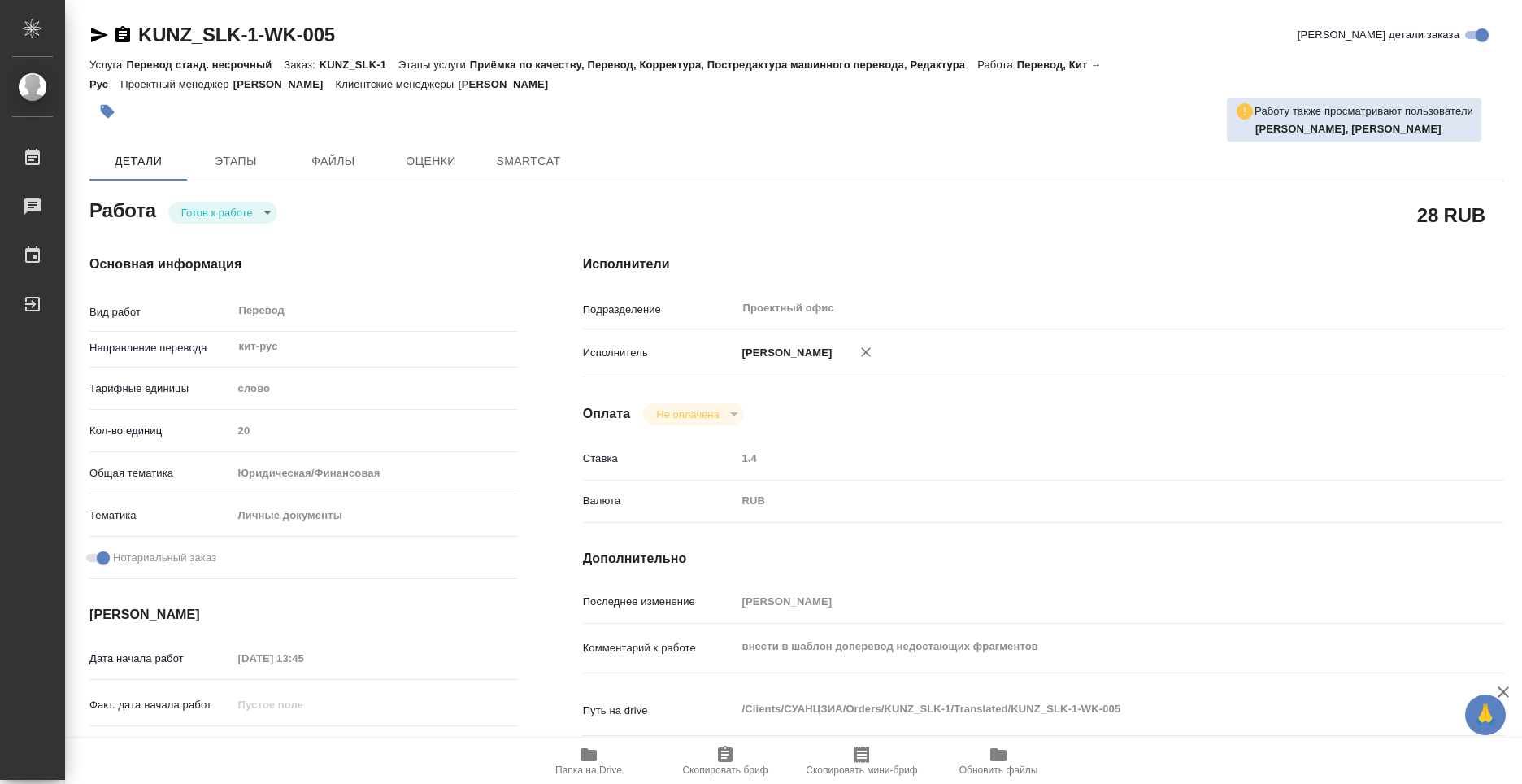
type textarea "x"
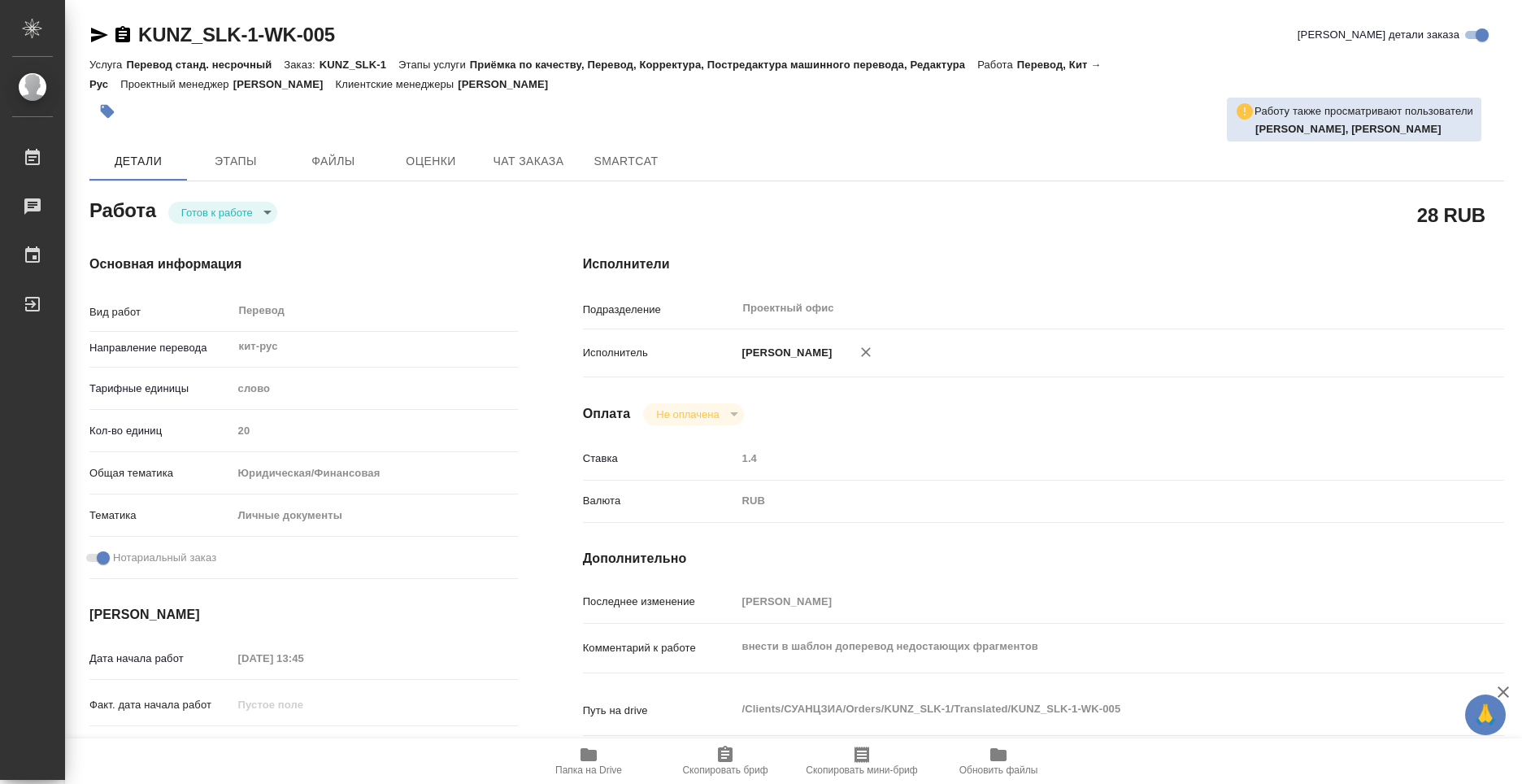
type textarea "x"
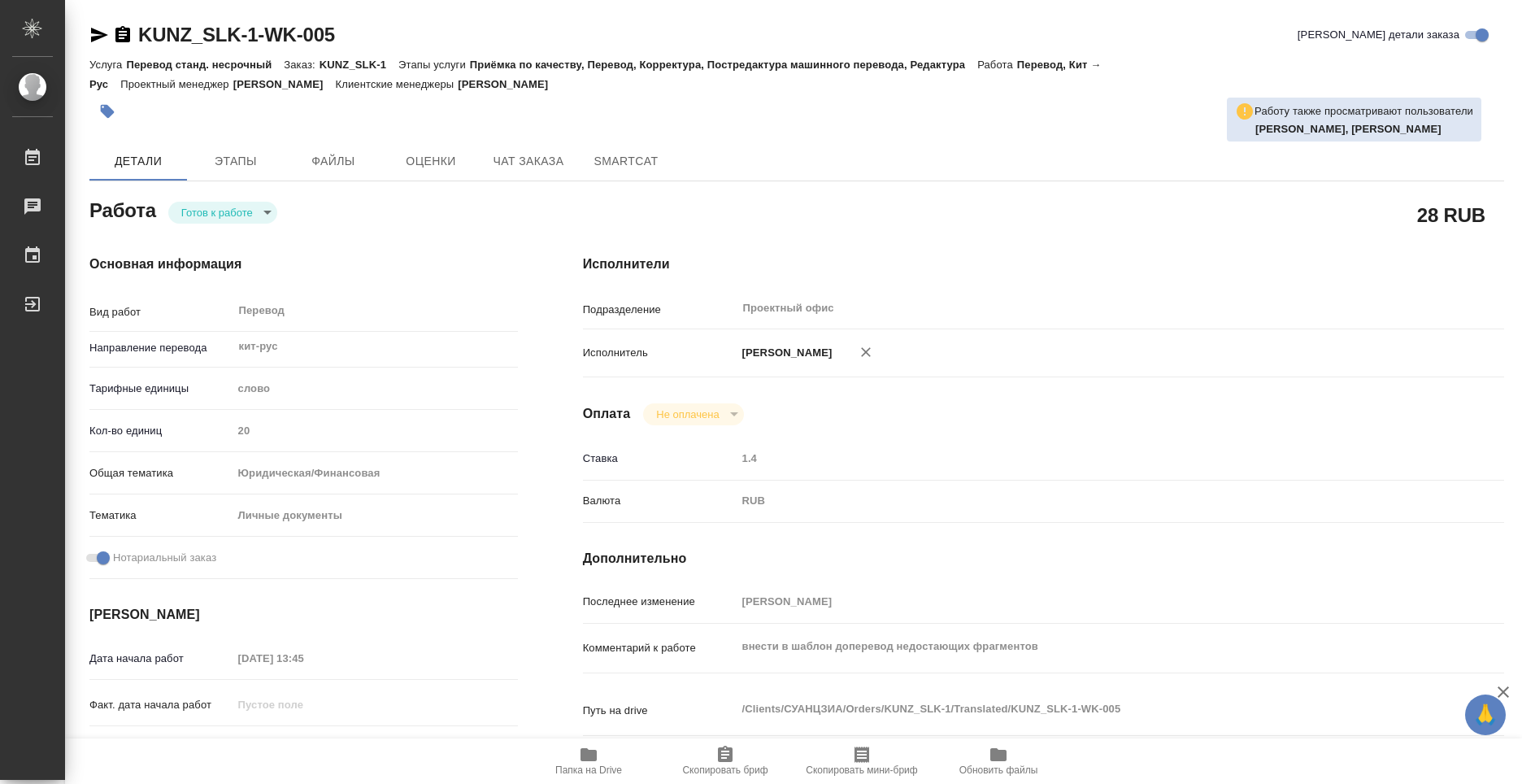
type textarea "x"
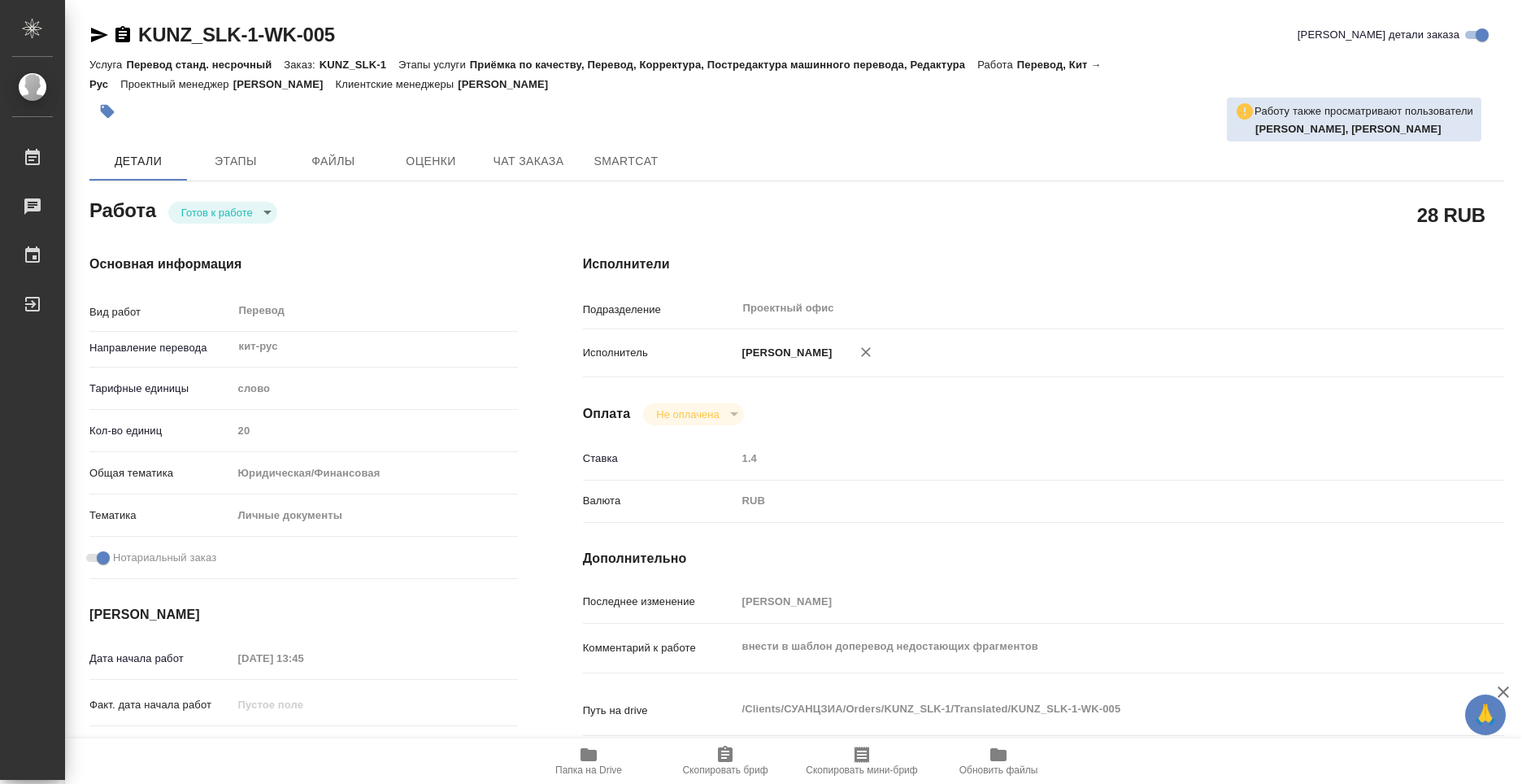
type textarea "x"
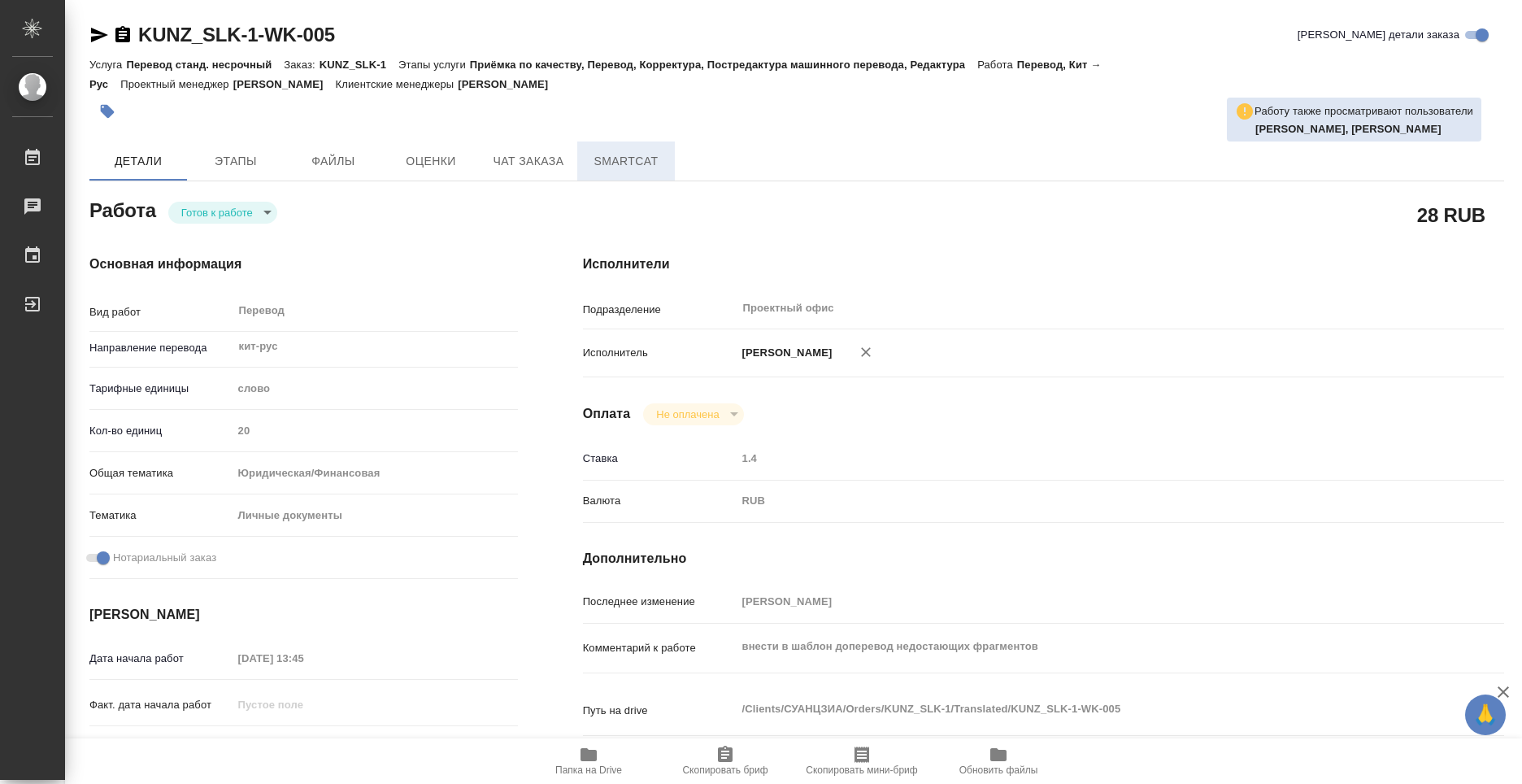
click at [607, 165] on span "SmartCat" at bounding box center [625, 162] width 78 height 21
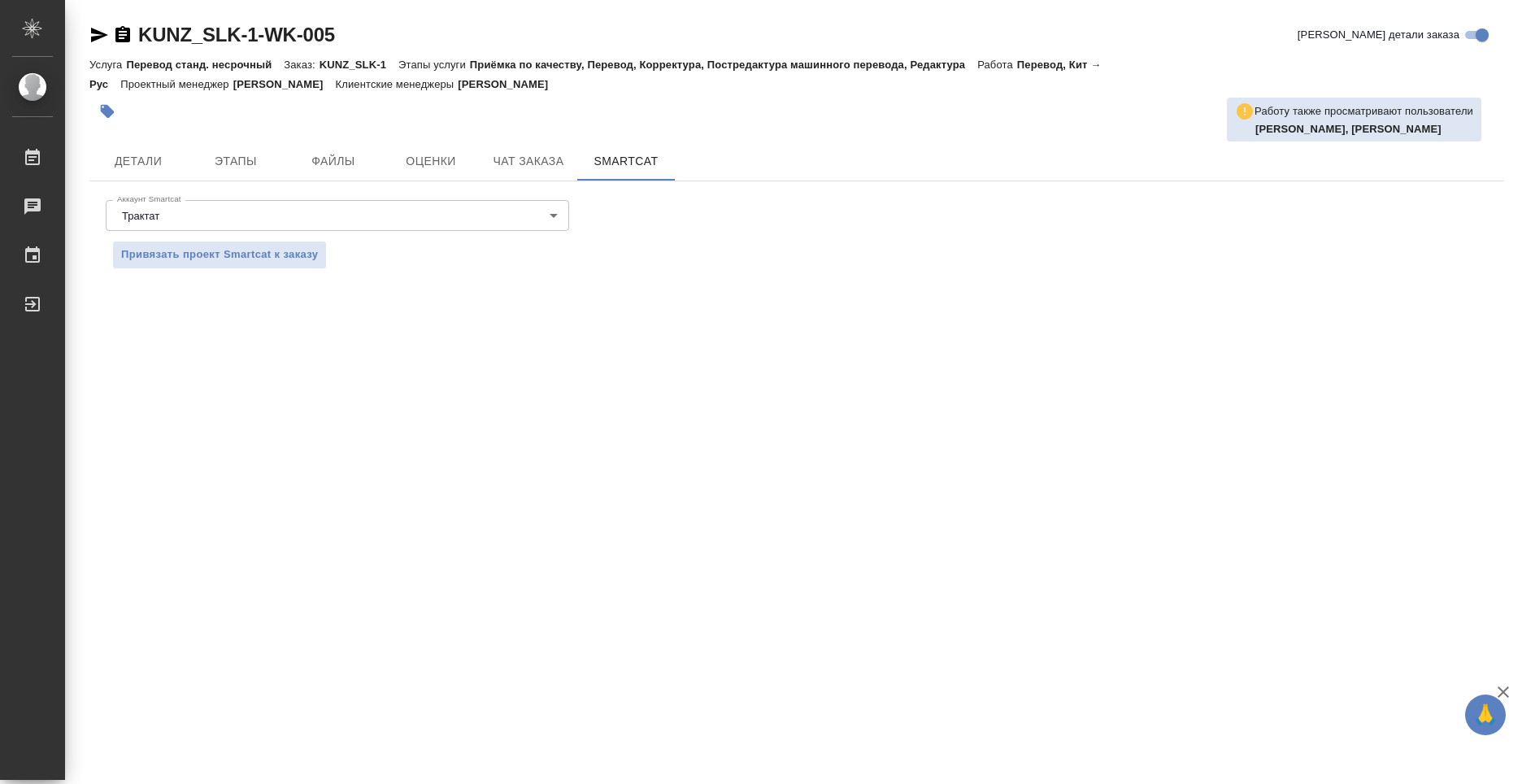
click at [554, 214] on body "🙏 .cls-1 fill:#fff; AWATERA Kolyshkin Nikita Работы 0 Чаты График Выйти KUNZ_SL…" at bounding box center [761, 392] width 1522 height 784
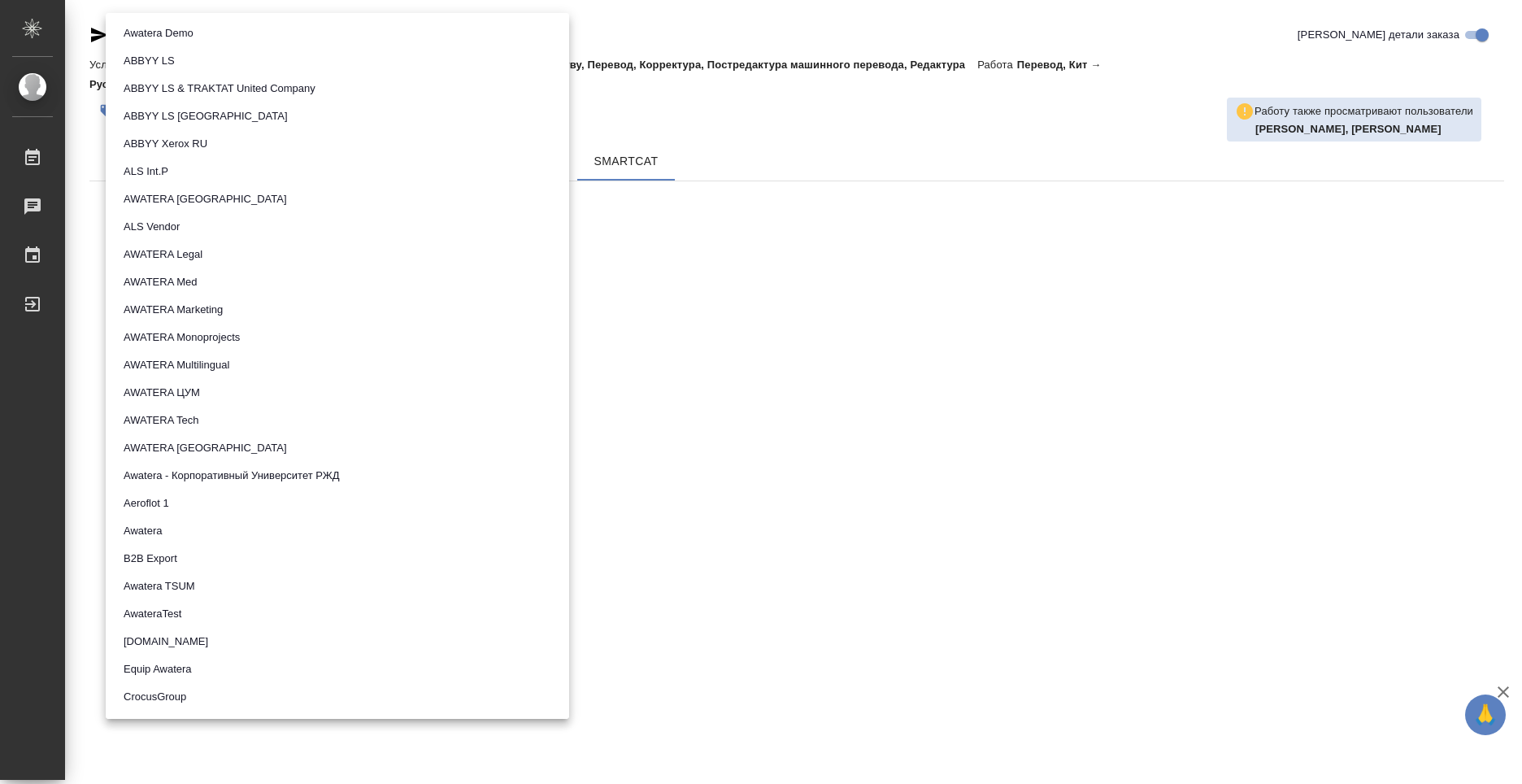
scroll to position [912, 0]
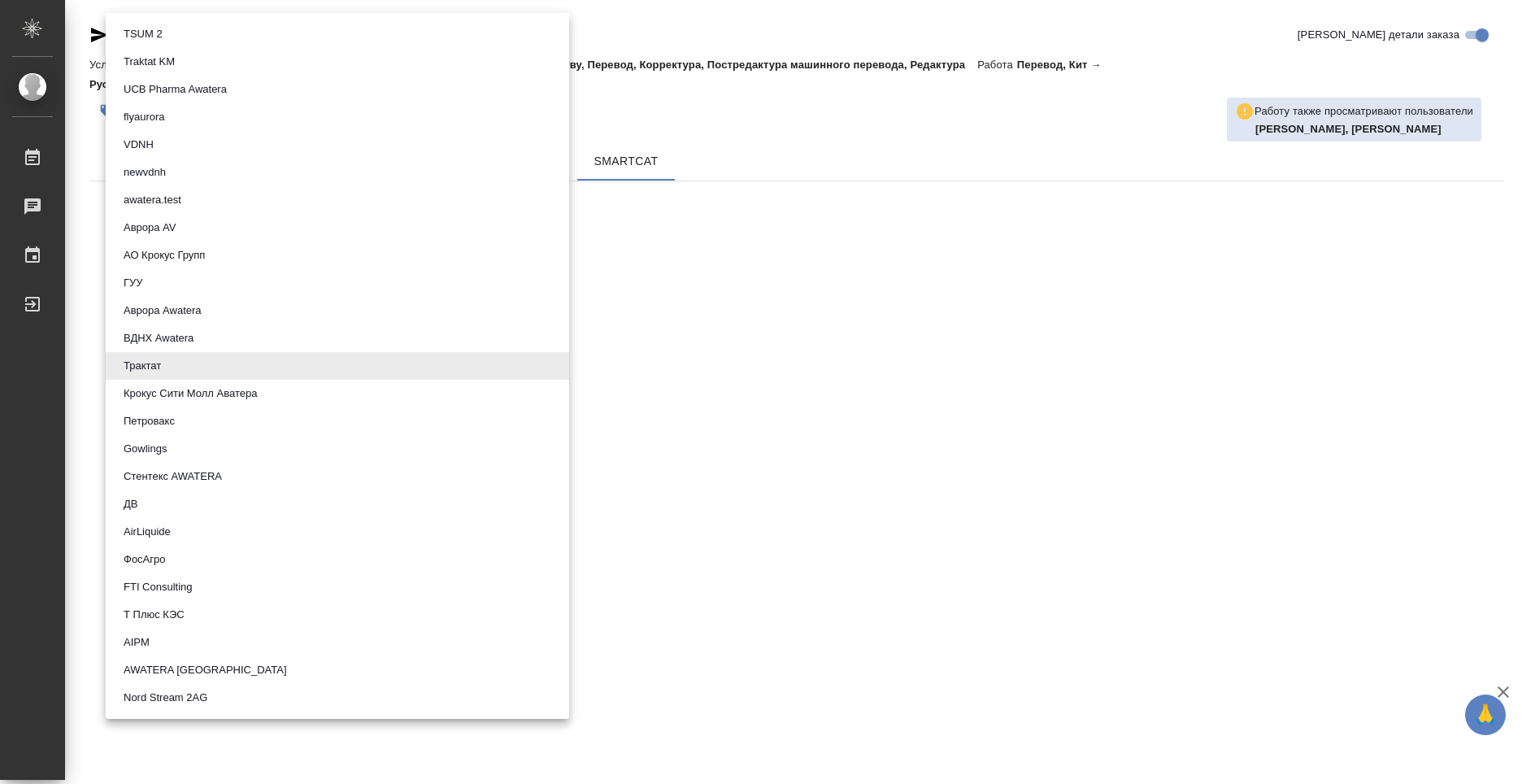
click at [754, 286] on div at bounding box center [761, 392] width 1522 height 784
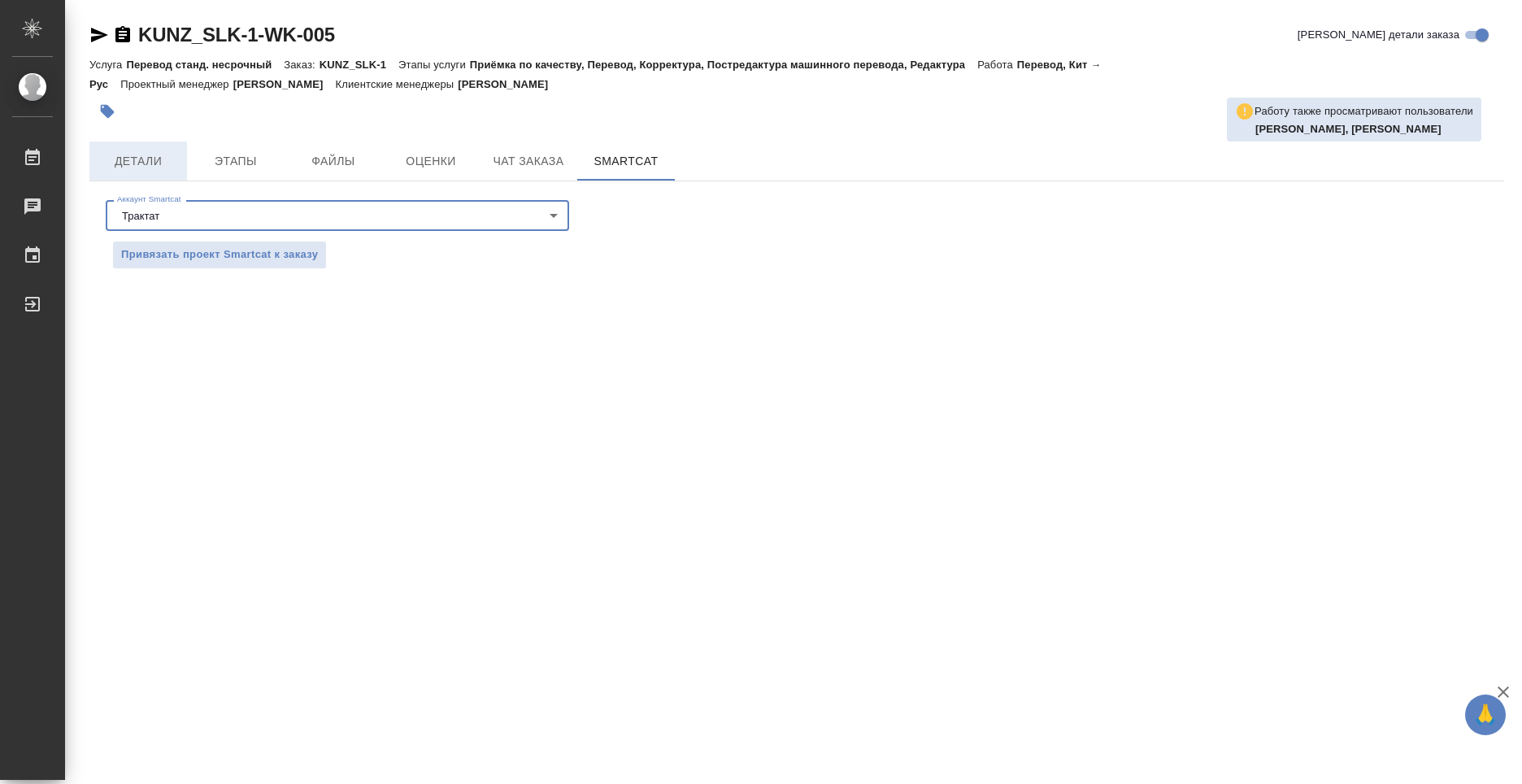
click at [180, 178] on button "Детали" at bounding box center [138, 162] width 98 height 39
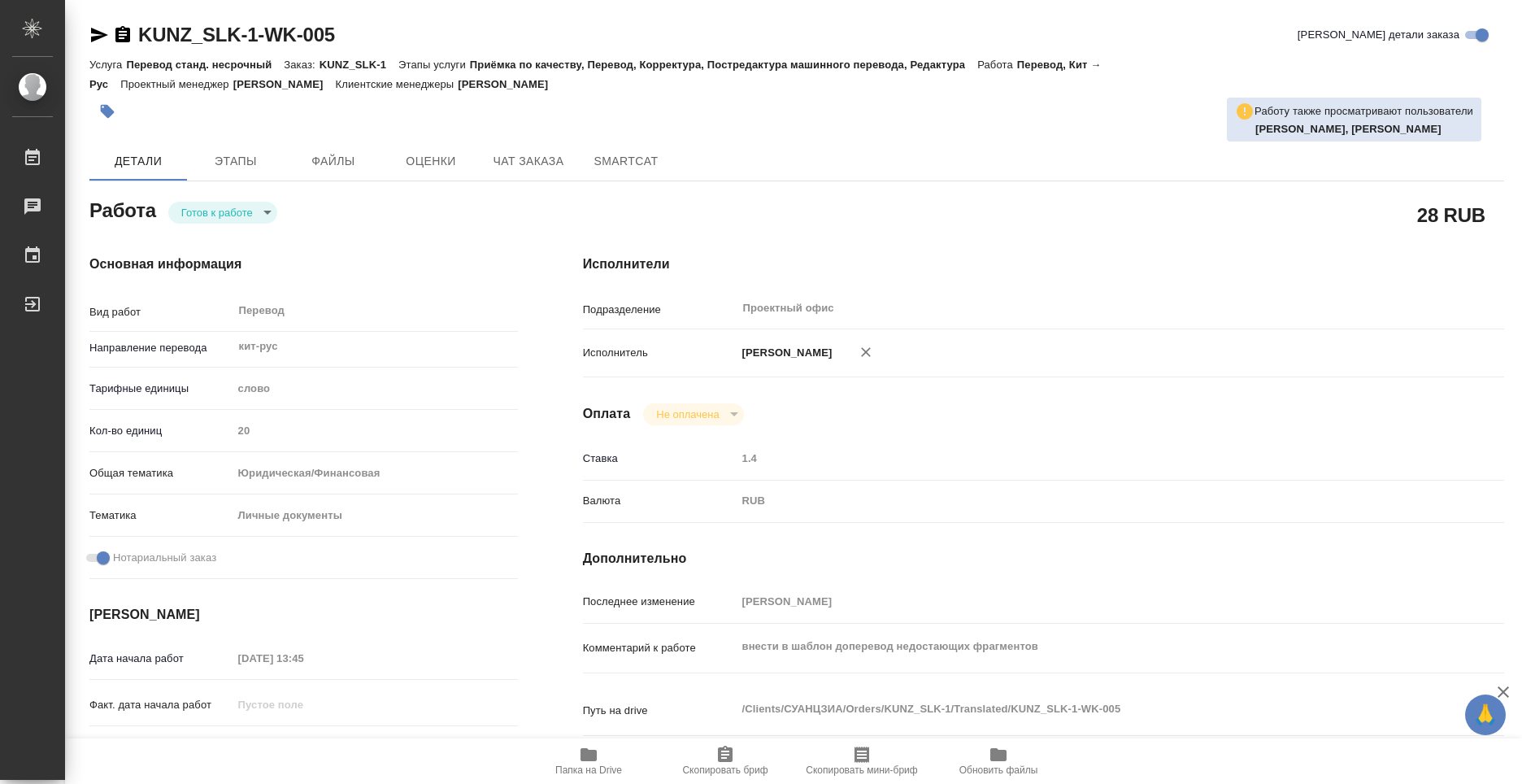
type textarea "x"
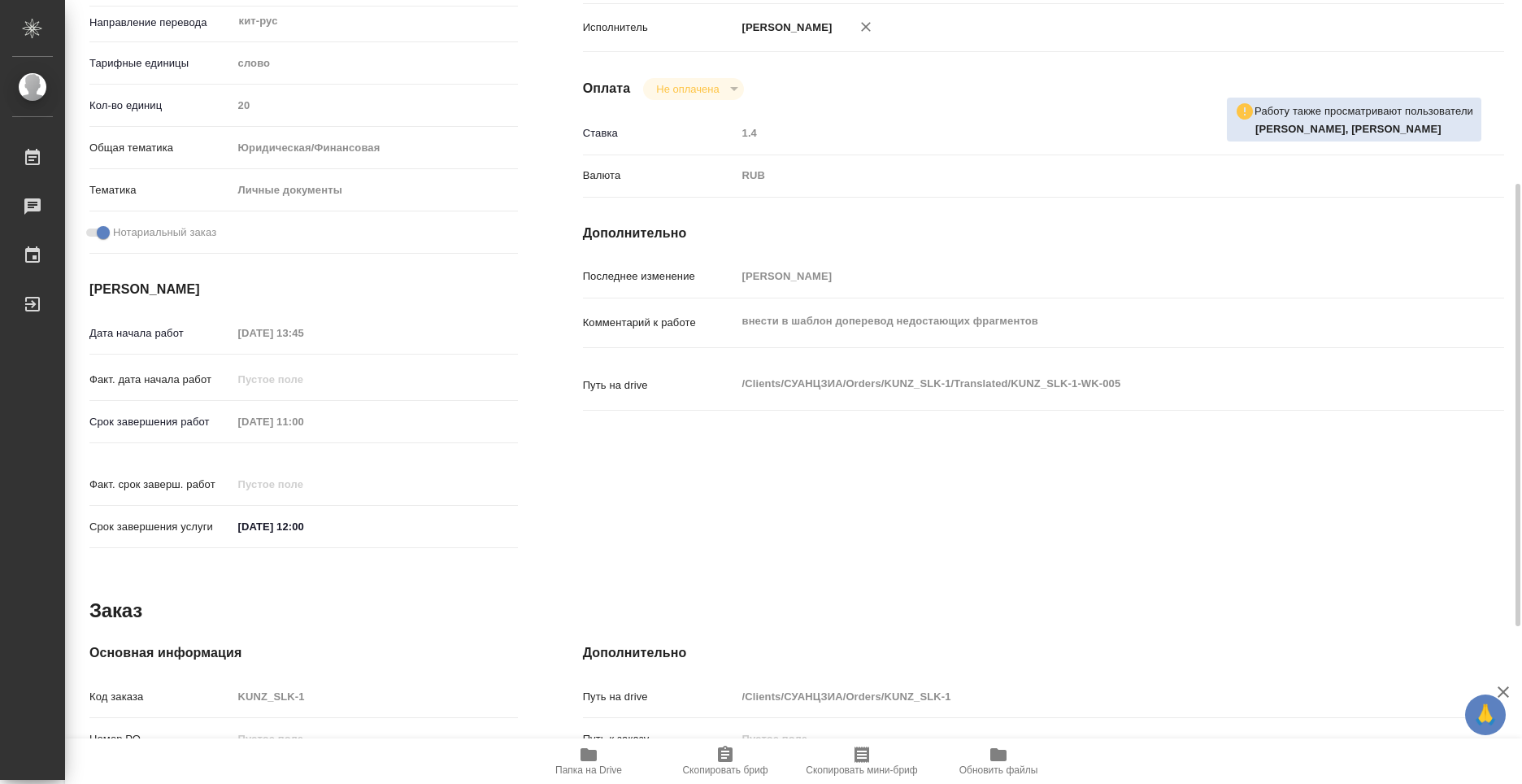
type textarea "x"
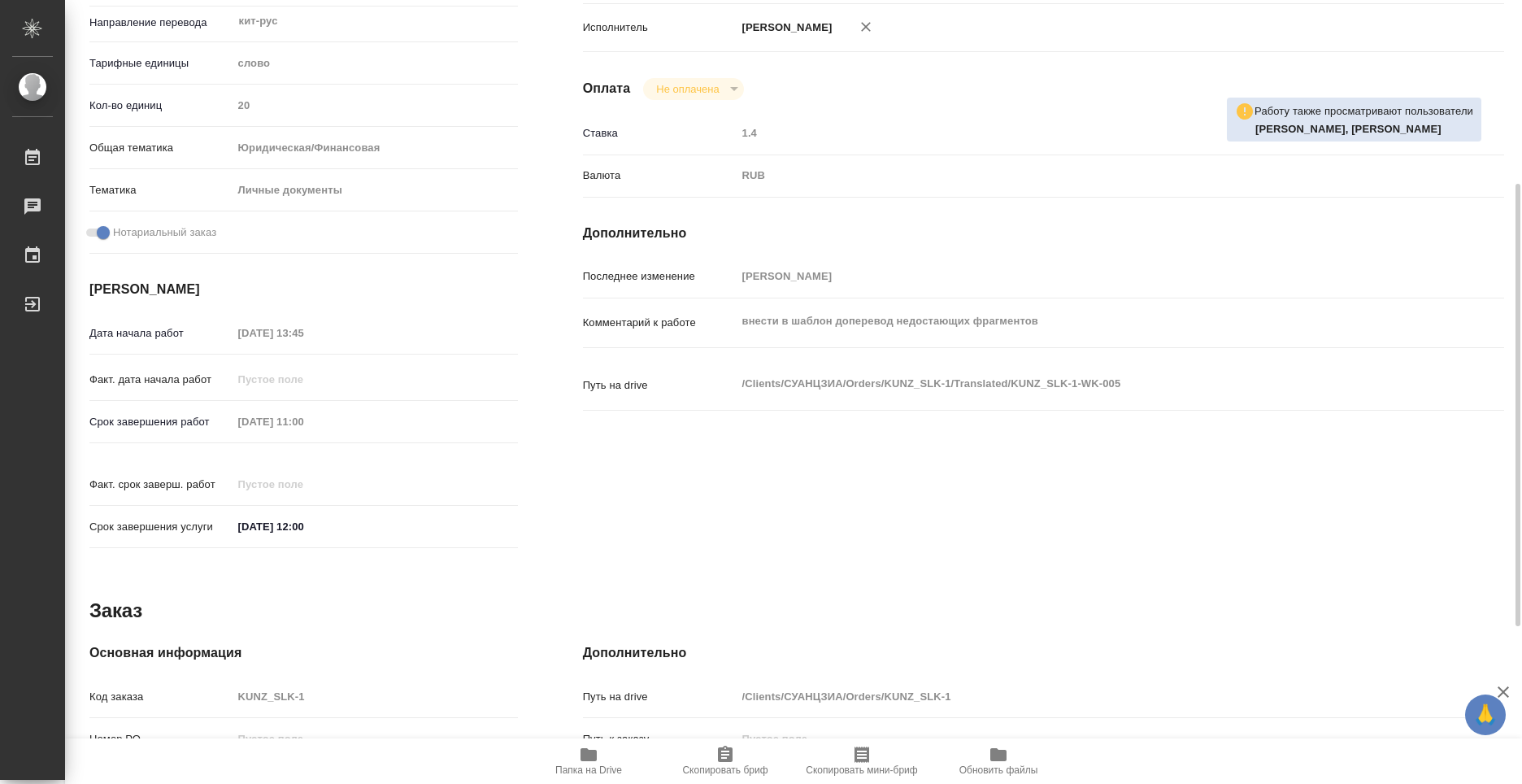
type textarea "x"
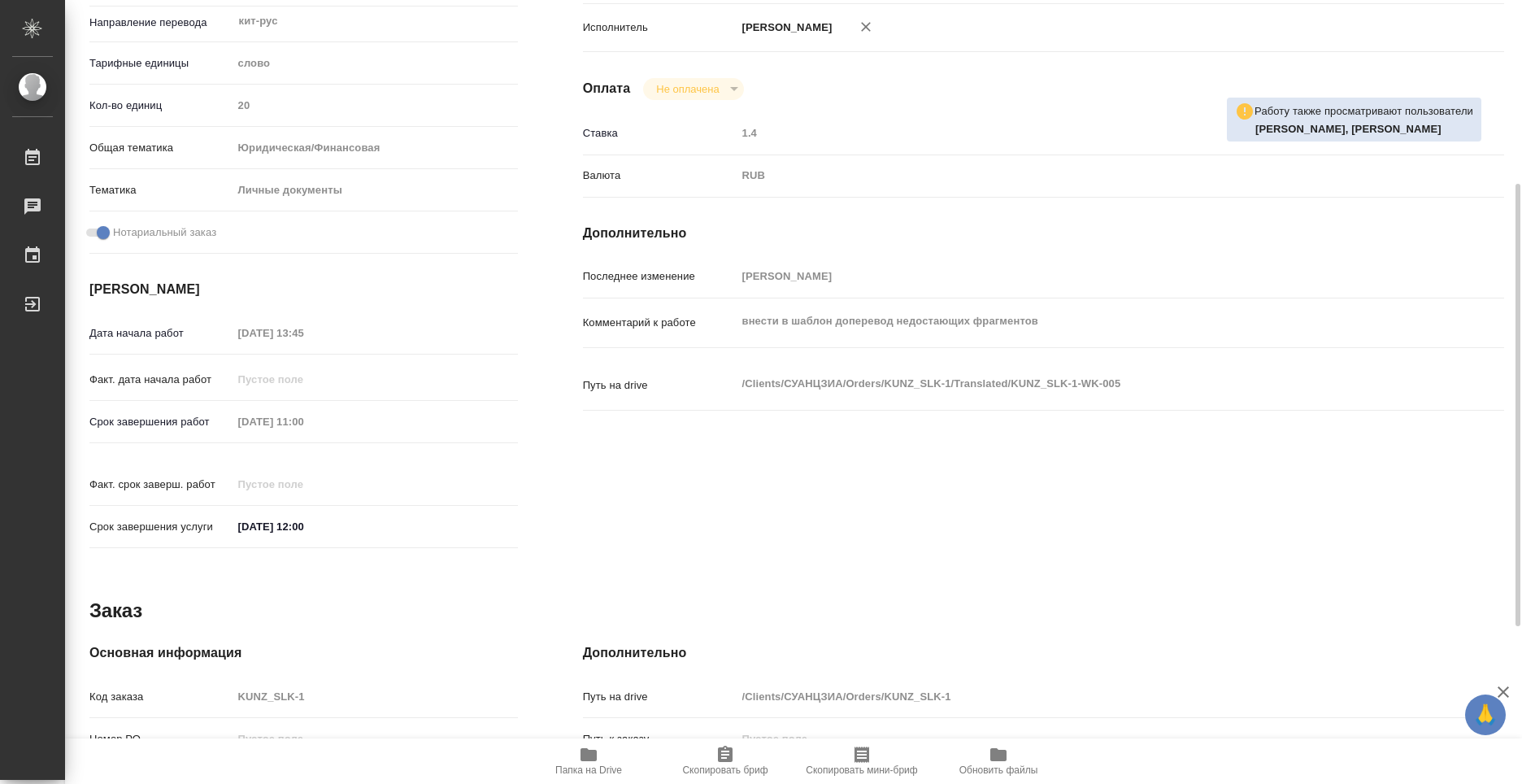
scroll to position [604, 0]
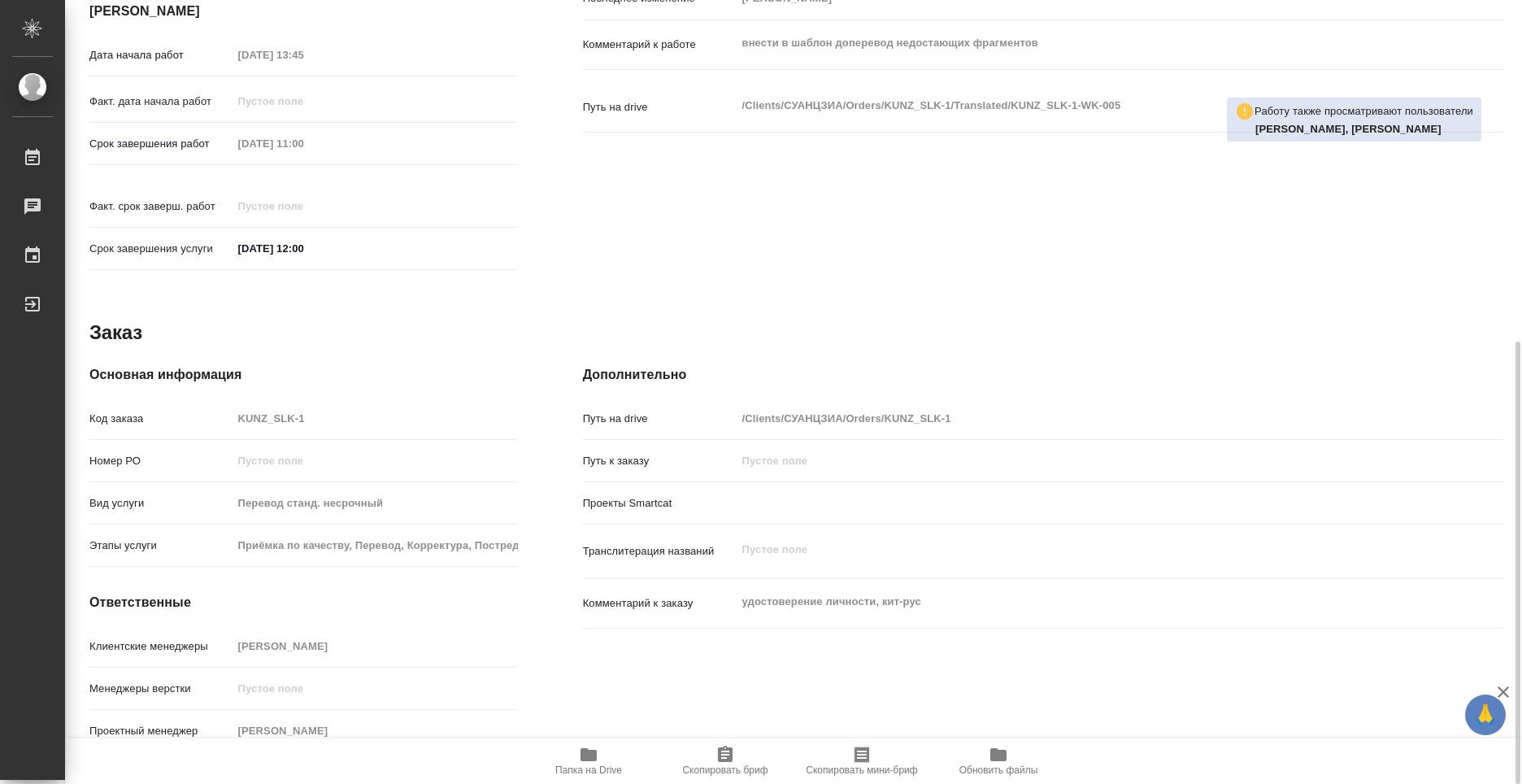
type textarea "x"
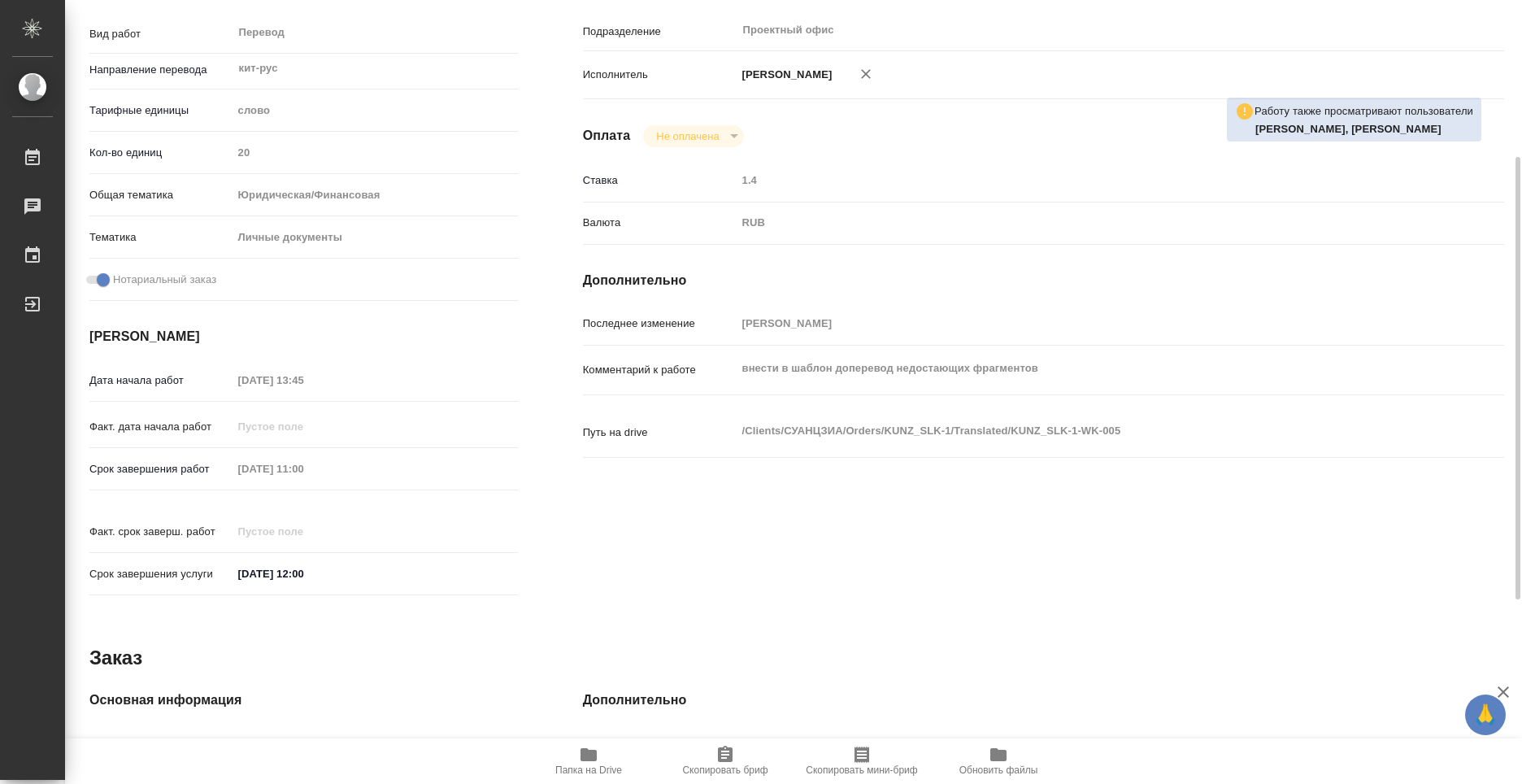
scroll to position [0, 0]
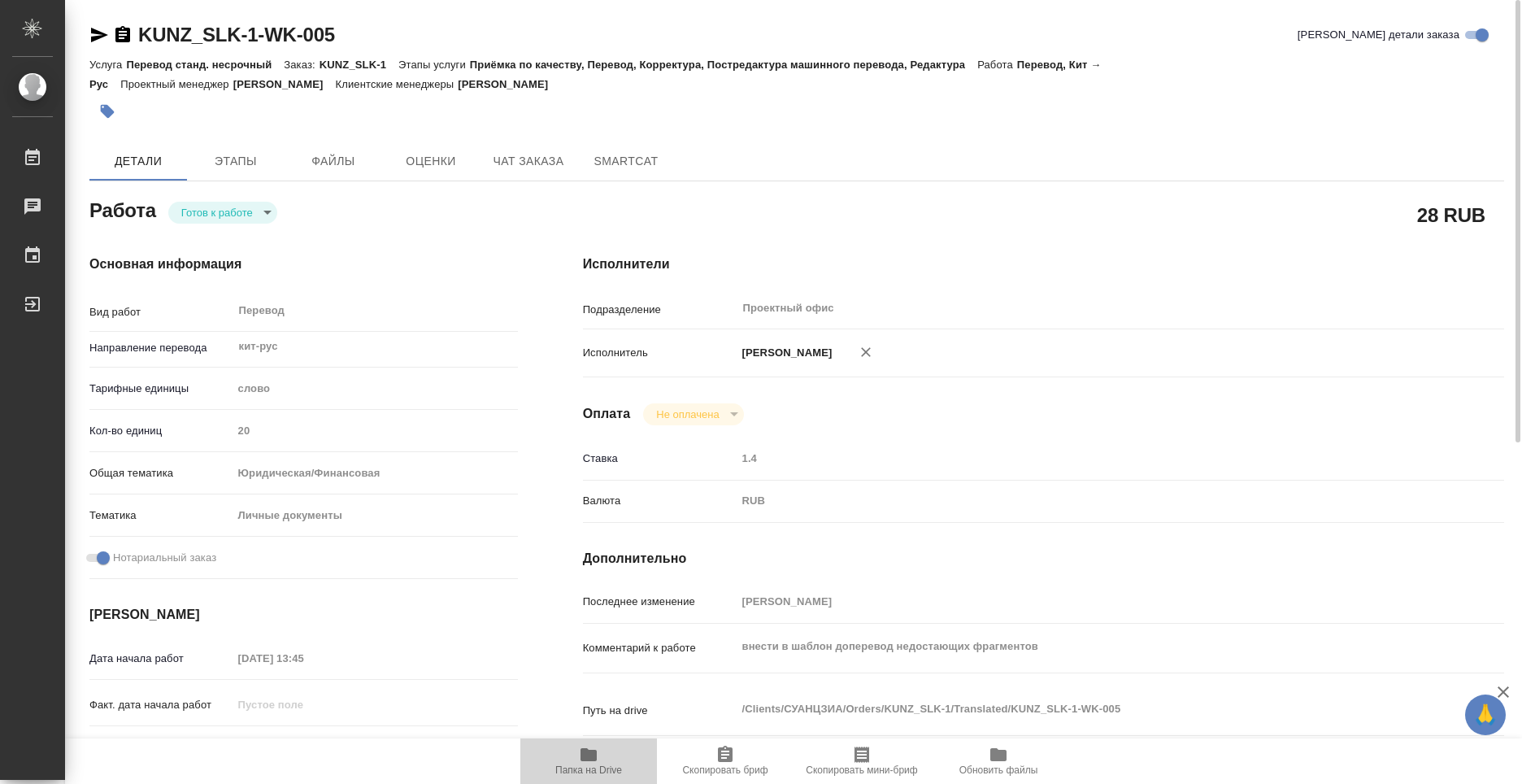
click at [596, 770] on span "Папка на Drive" at bounding box center [588, 770] width 67 height 11
type textarea "x"
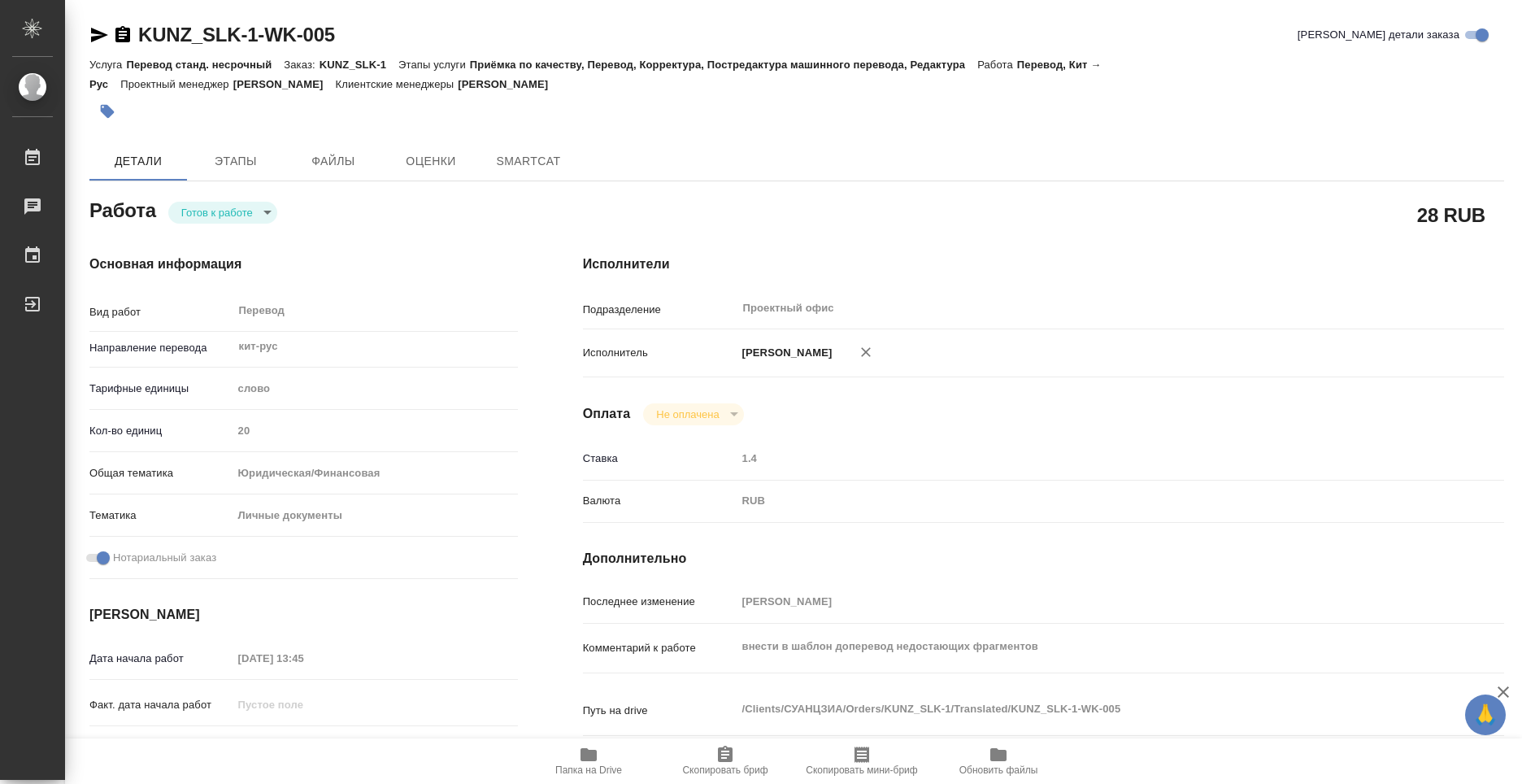
type textarea "x"
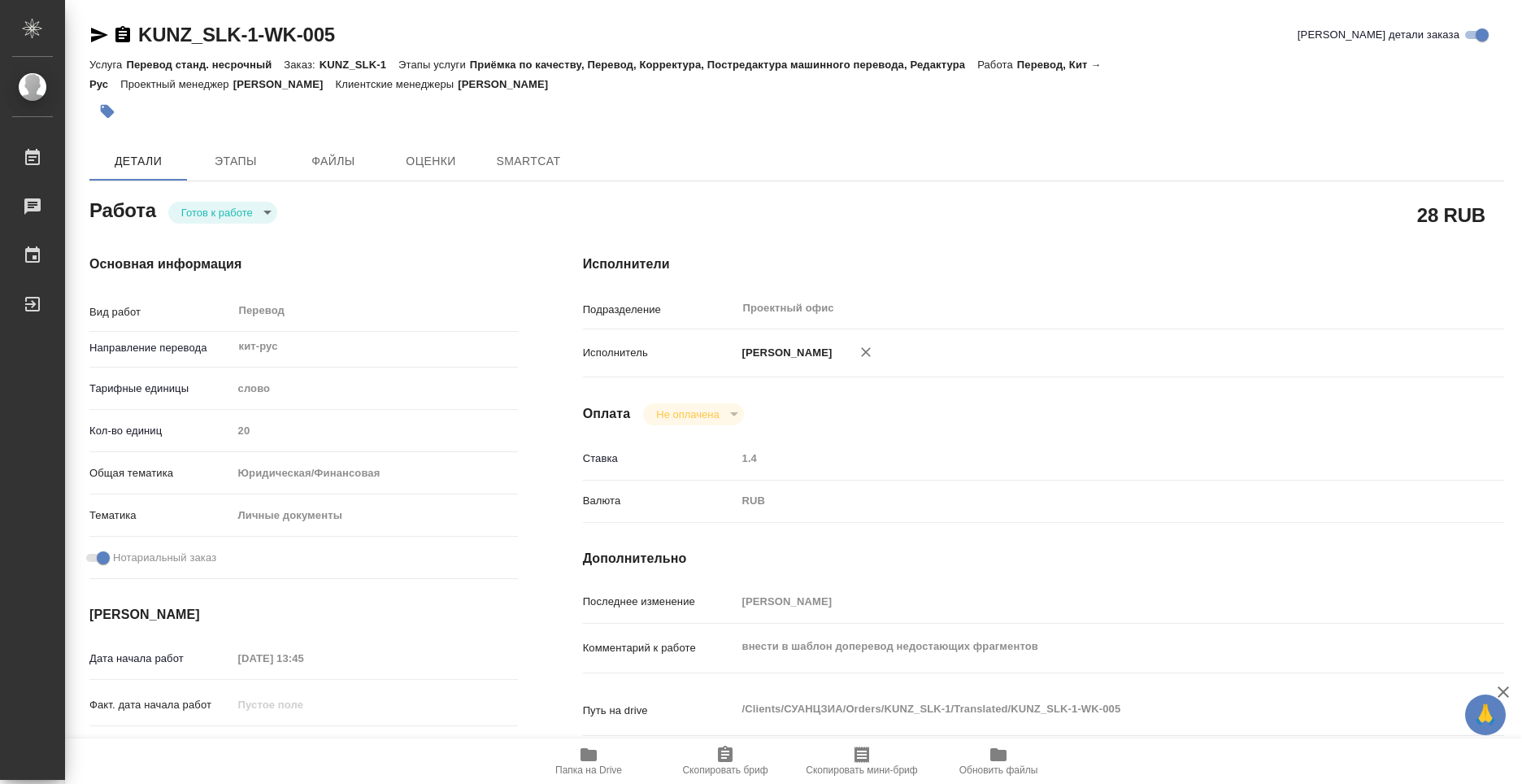
type textarea "x"
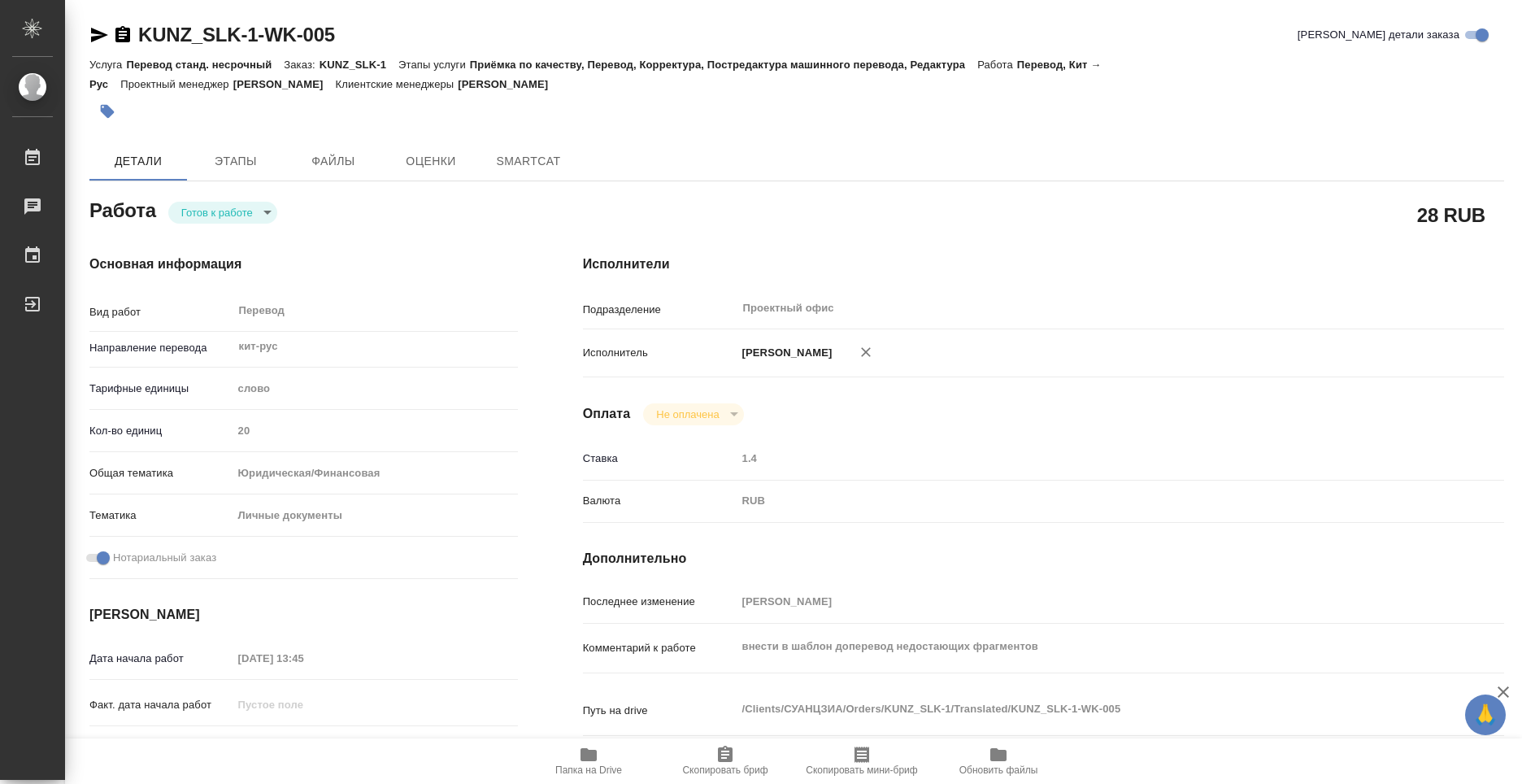
type textarea "x"
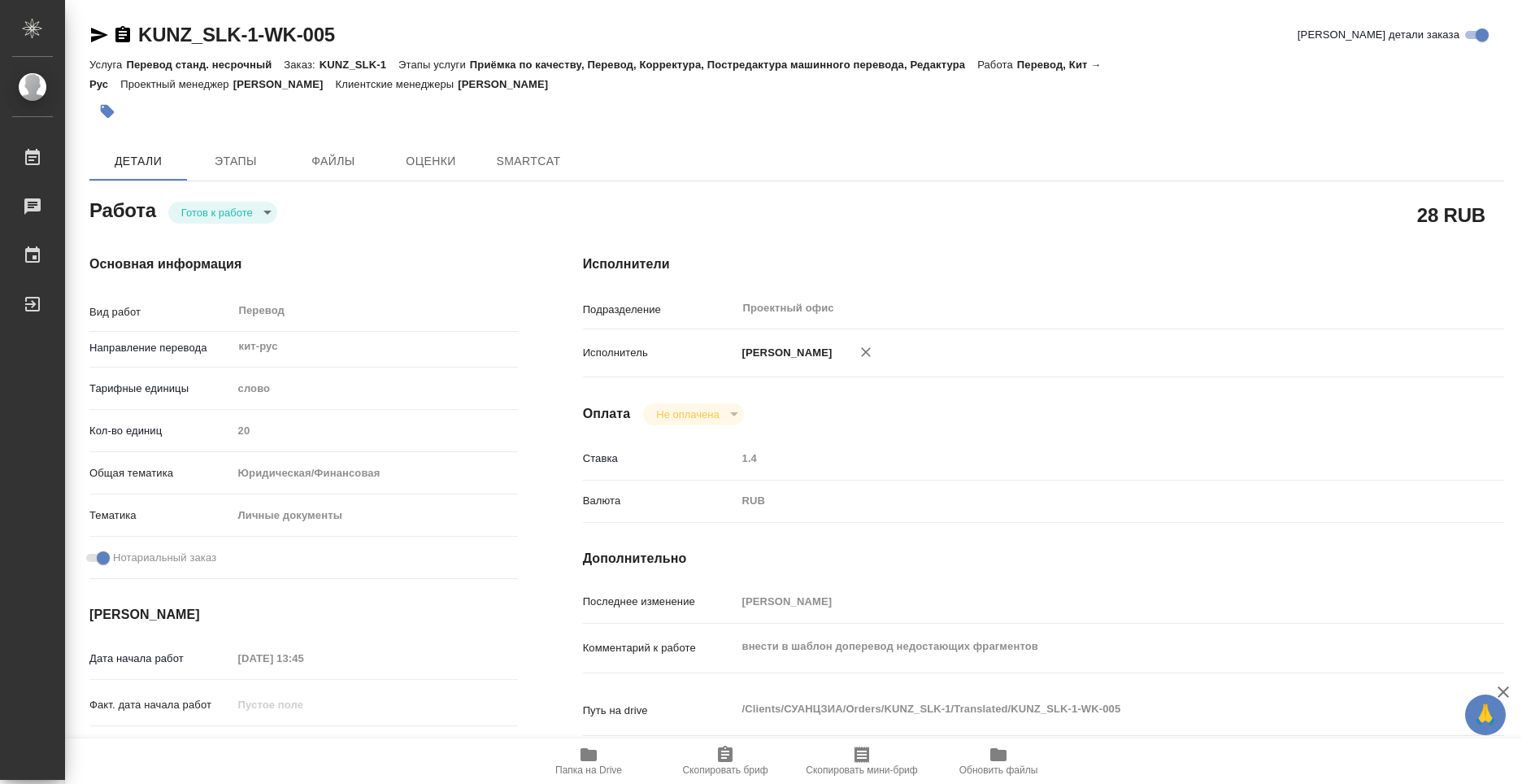
type textarea "x"
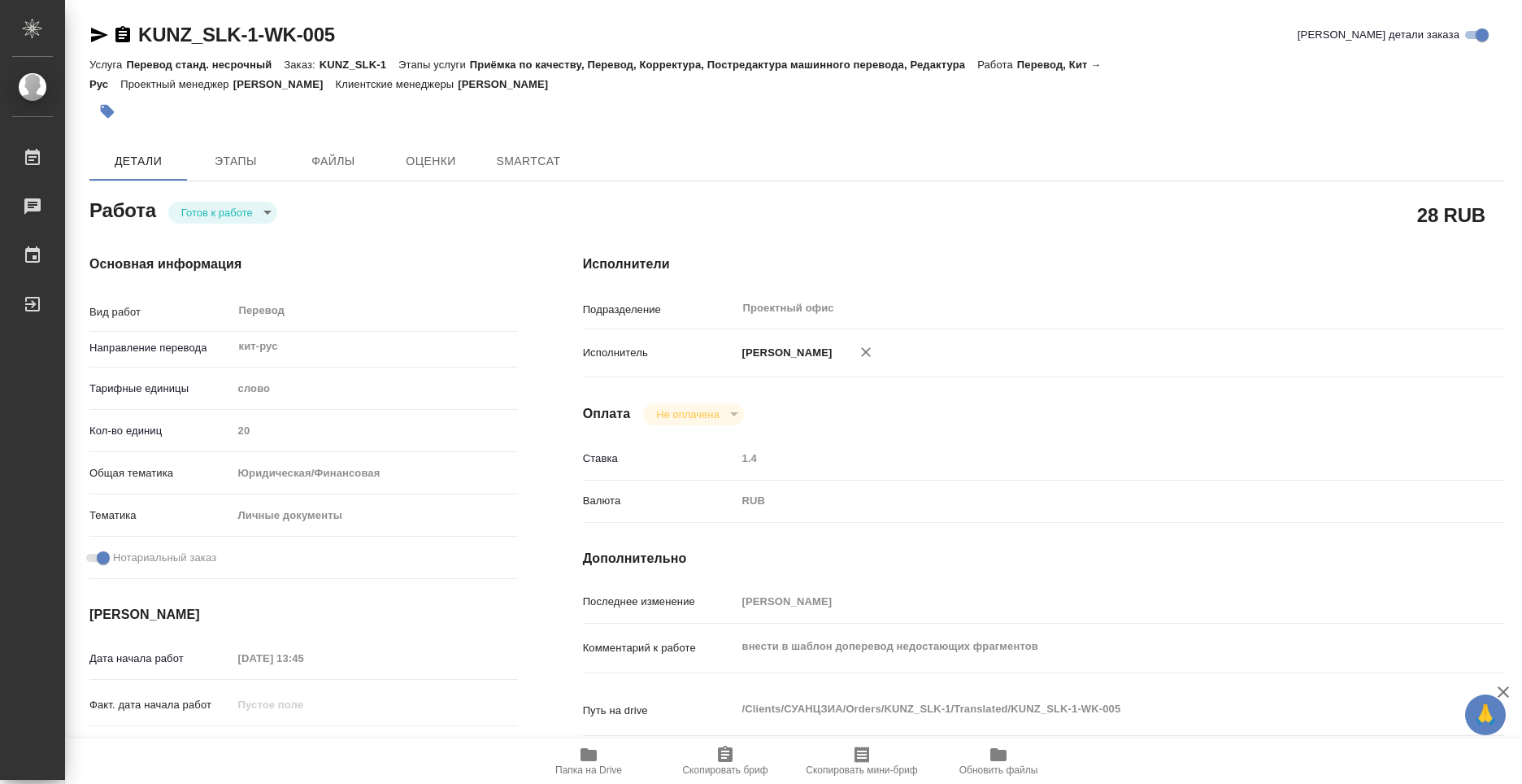
type textarea "x"
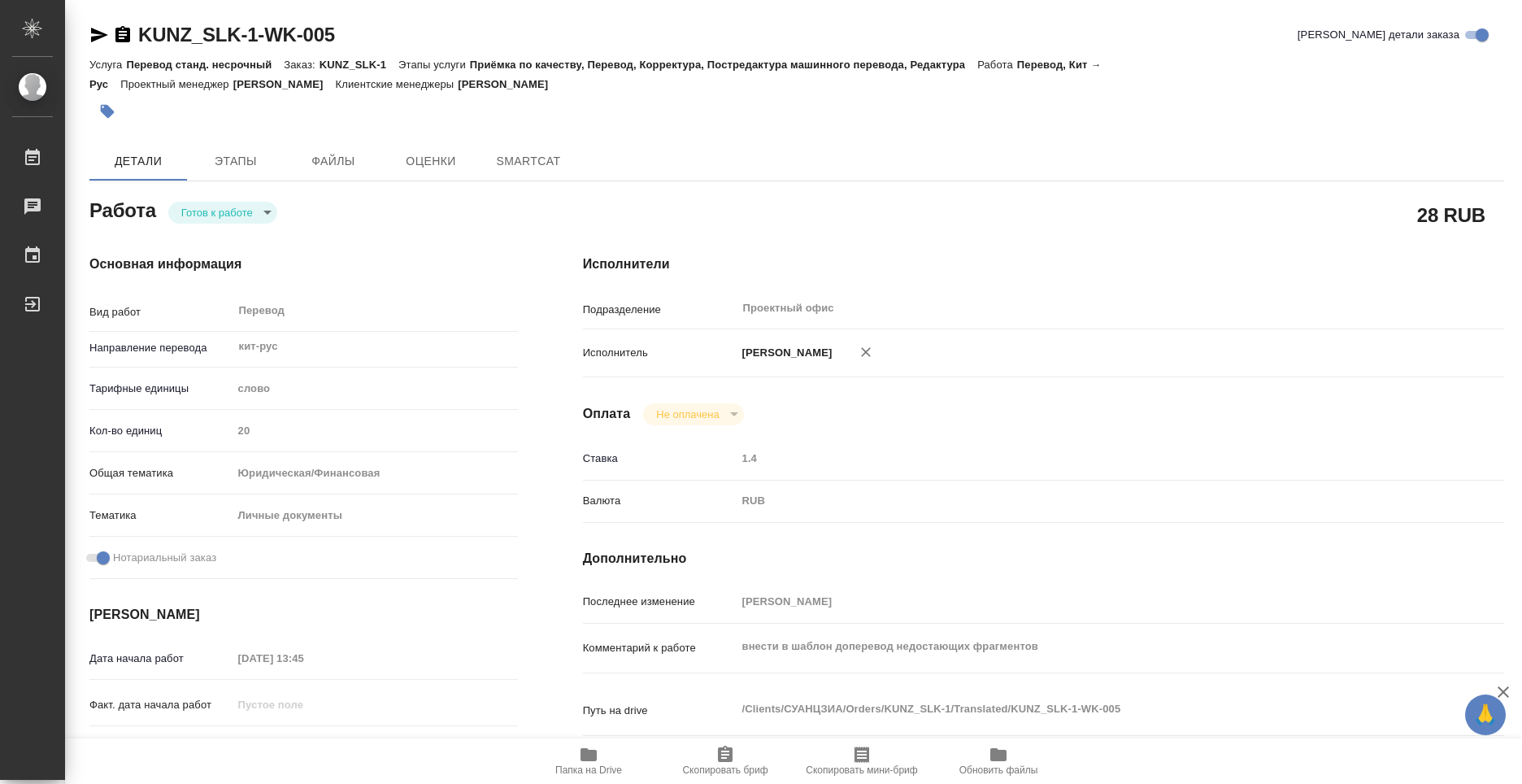
type textarea "x"
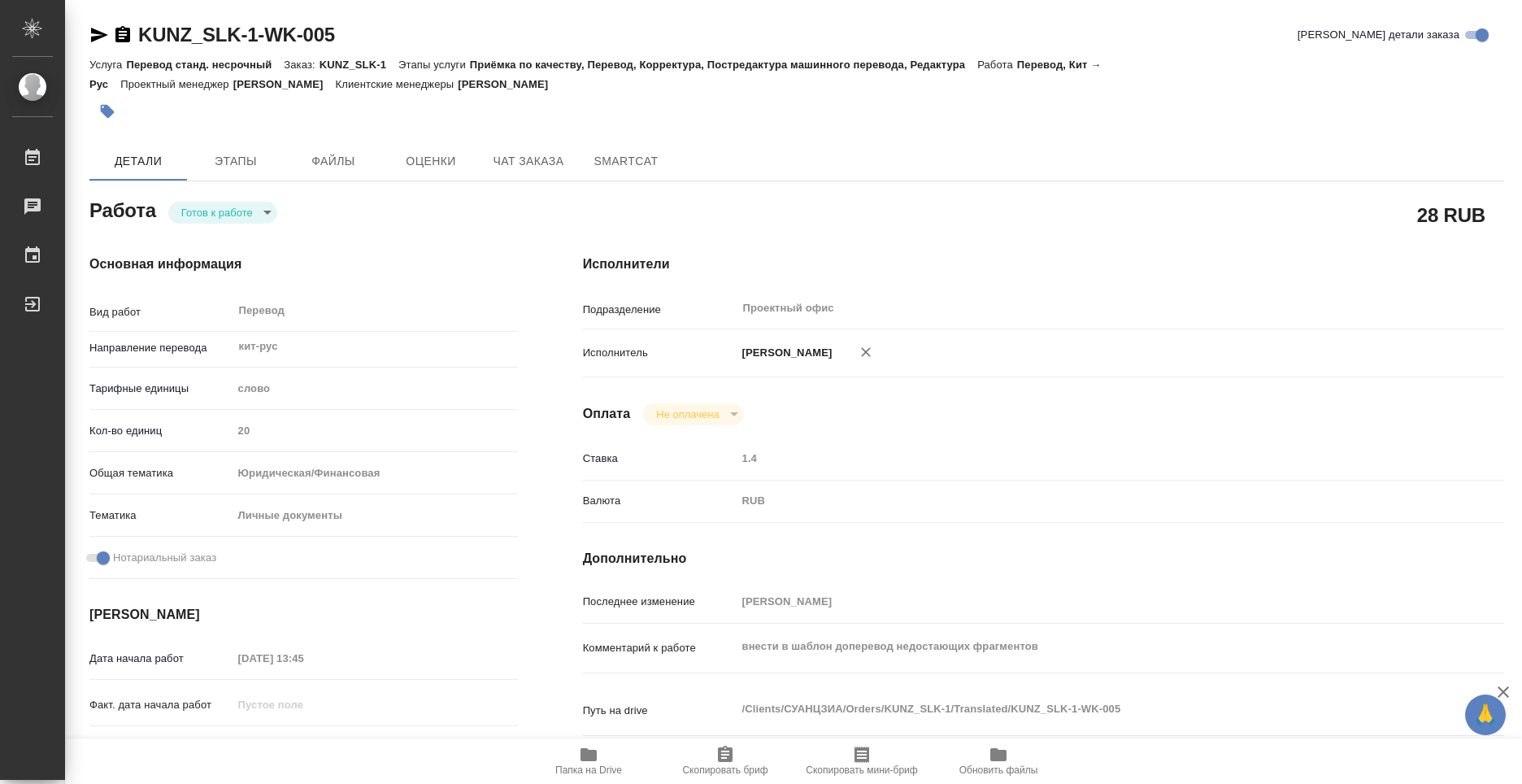
type textarea "x"
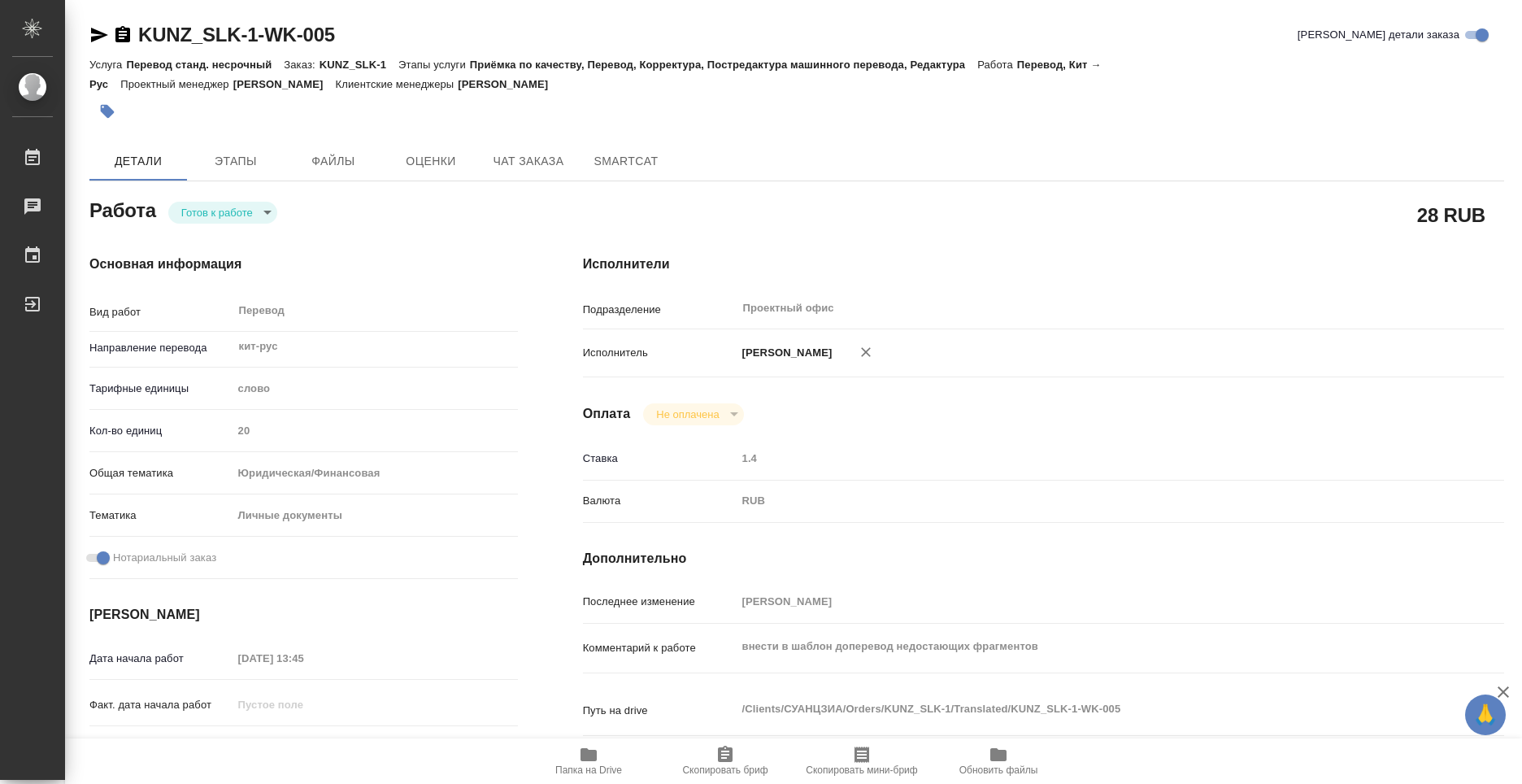
type textarea "x"
